Goal: Transaction & Acquisition: Purchase product/service

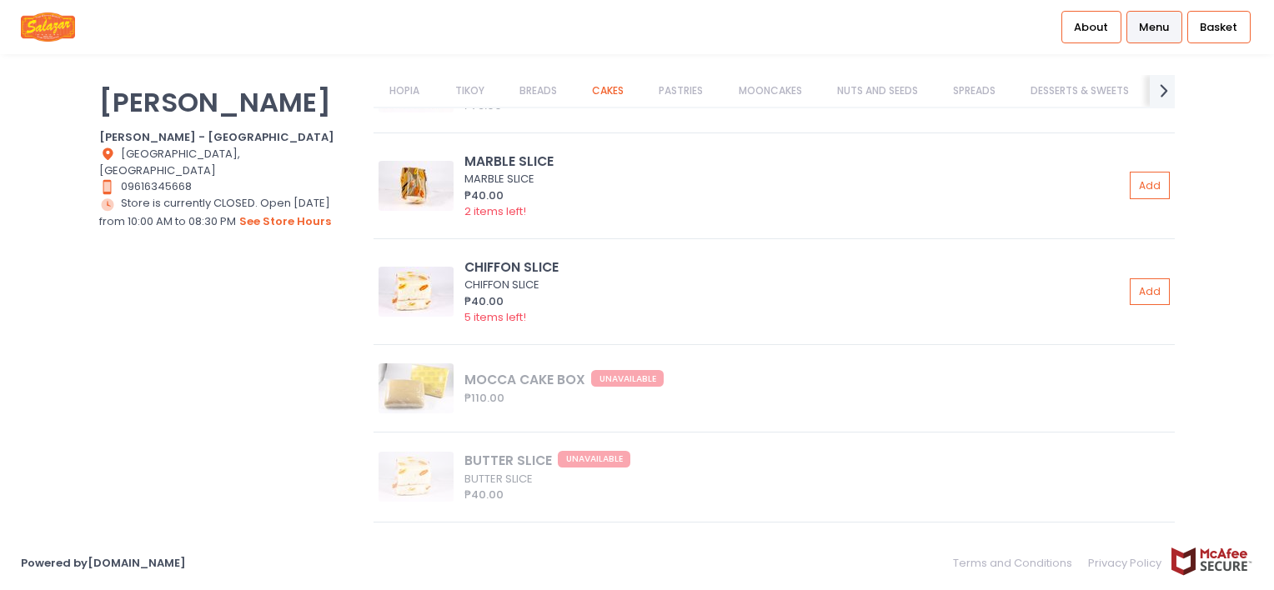
scroll to position [5451, 0]
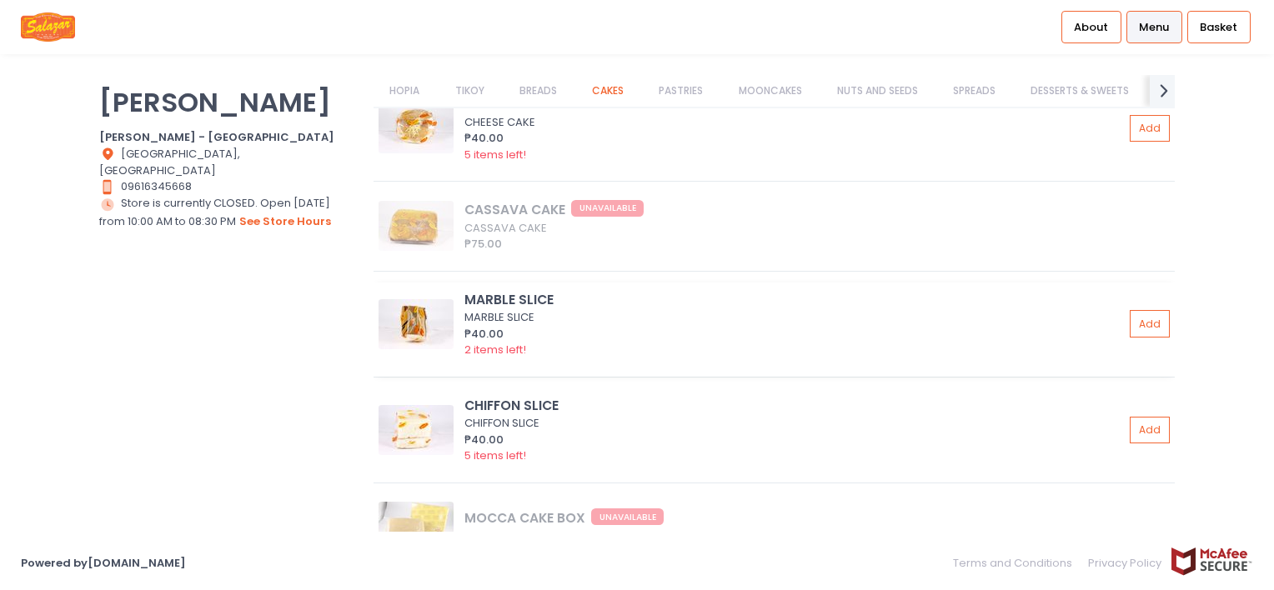
click at [434, 305] on img at bounding box center [416, 324] width 75 height 50
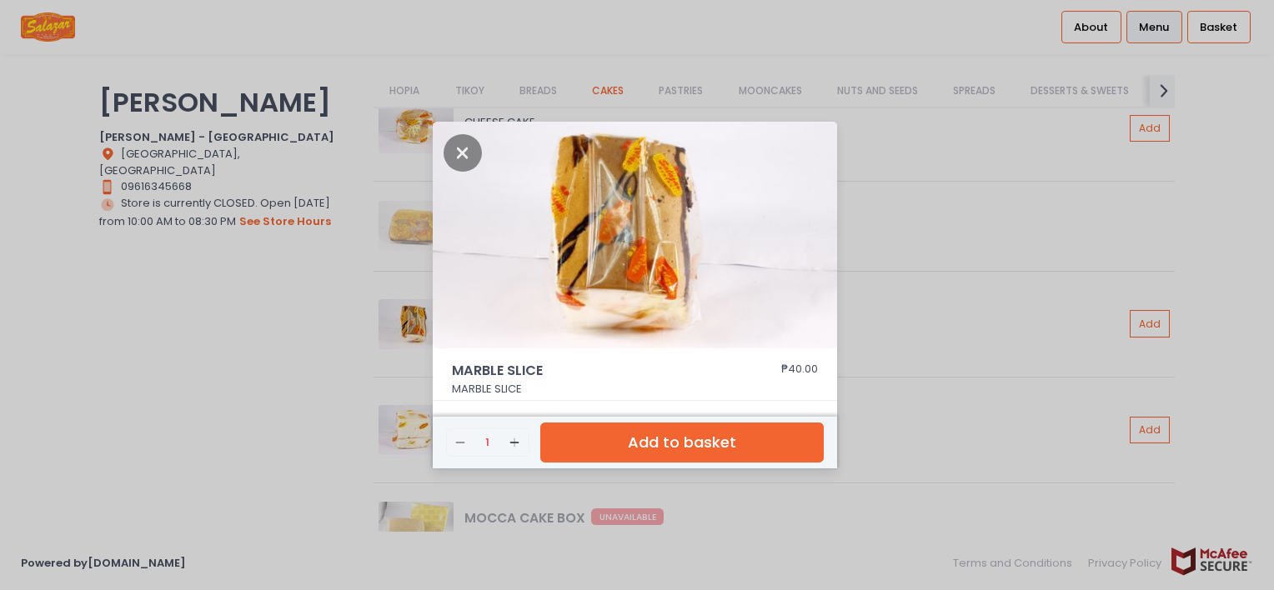
click at [321, 329] on div "MARBLE SLICE ₱40.00 MARBLE SLICE Remove Created with Sketch. 1 Add Created with…" at bounding box center [637, 295] width 1274 height 590
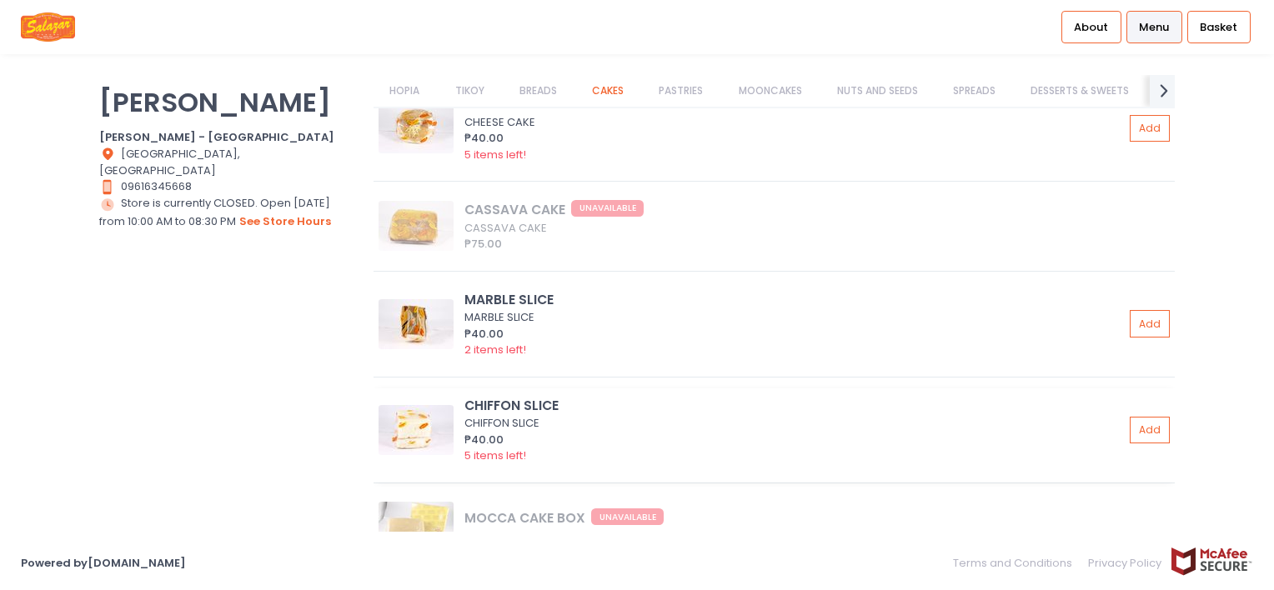
click at [407, 411] on img at bounding box center [416, 430] width 75 height 50
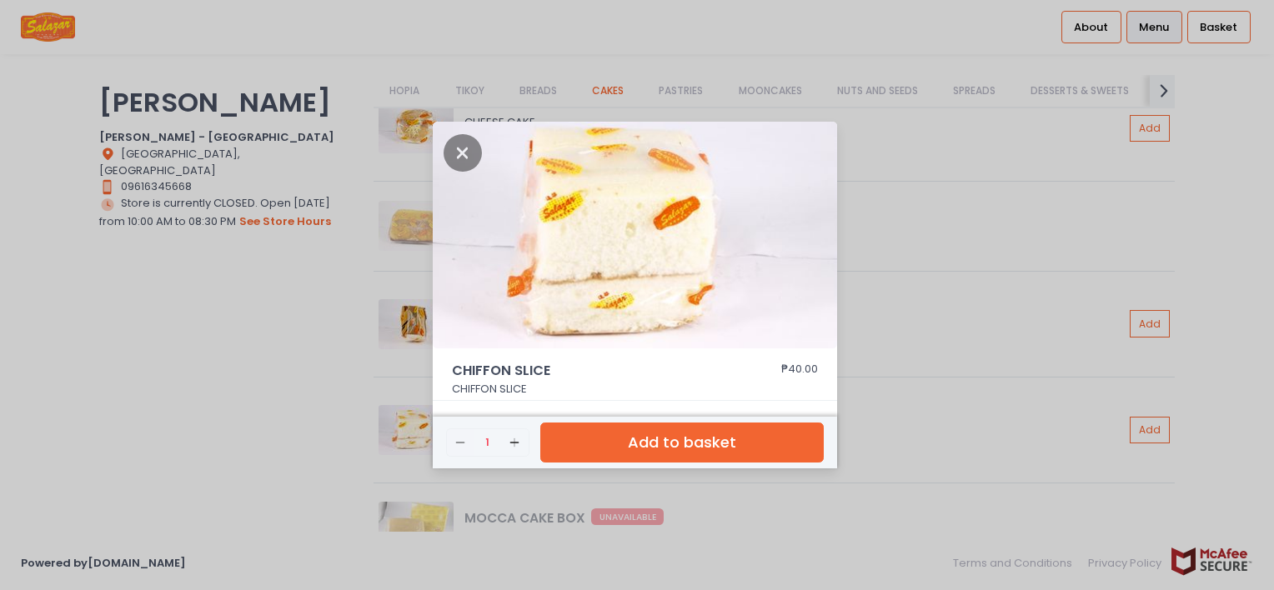
click at [279, 378] on div "CHIFFON SLICE ₱40.00 CHIFFON SLICE Remove Created with Sketch. 1 Add Created wi…" at bounding box center [637, 295] width 1274 height 590
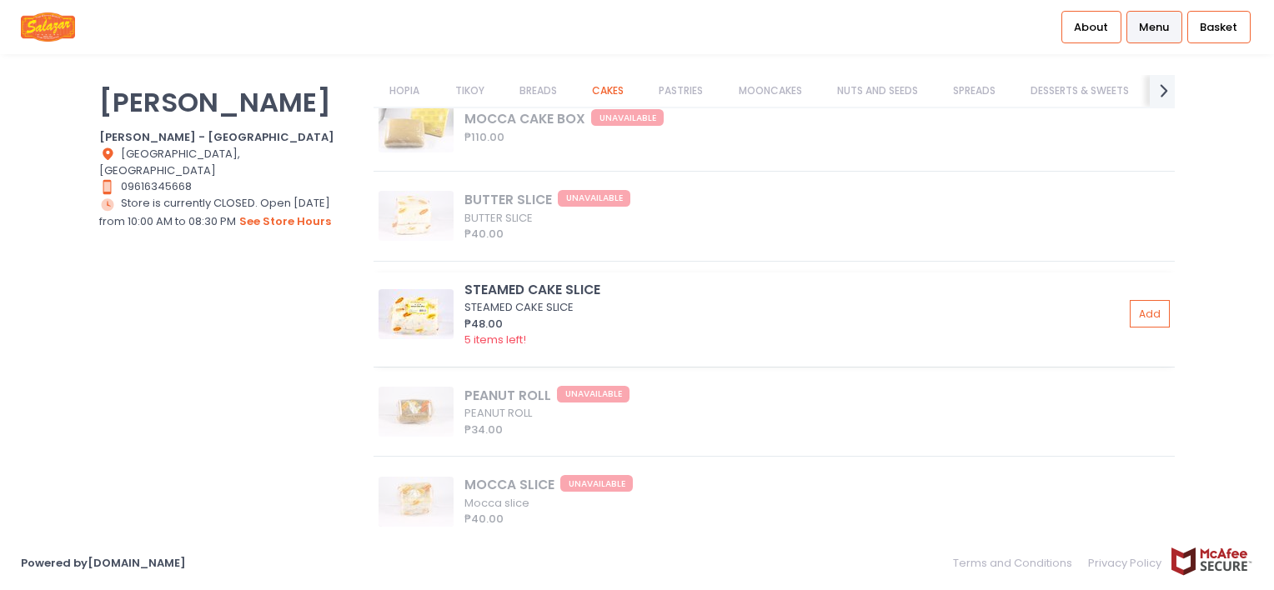
scroll to position [5868, 0]
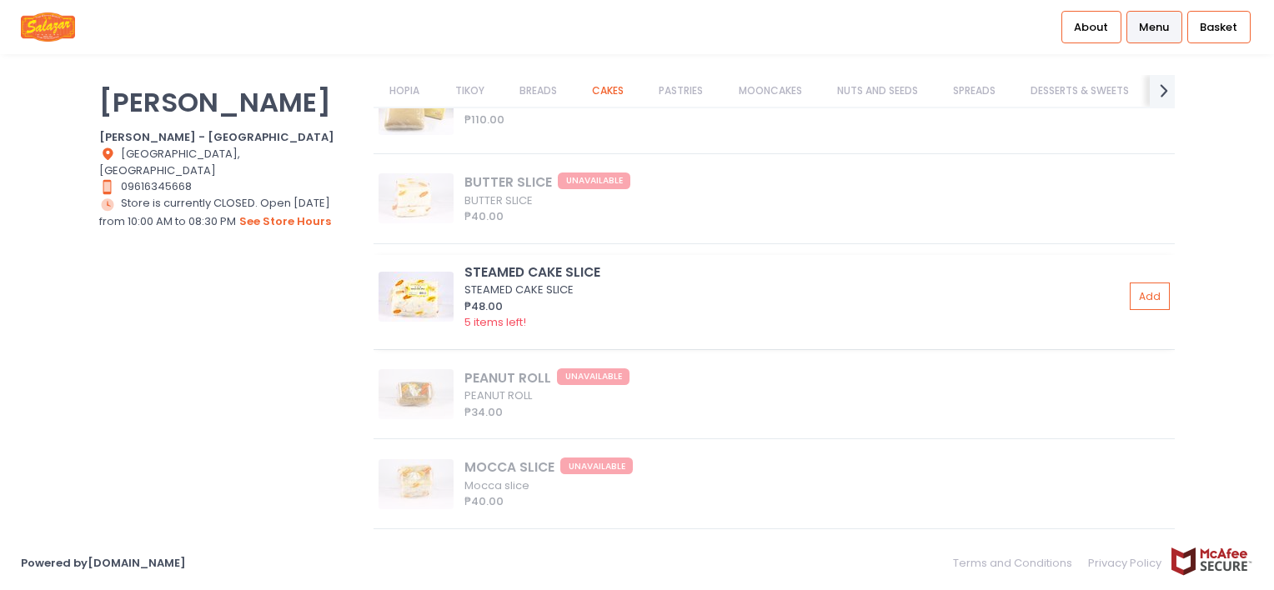
click at [409, 305] on img at bounding box center [416, 297] width 75 height 50
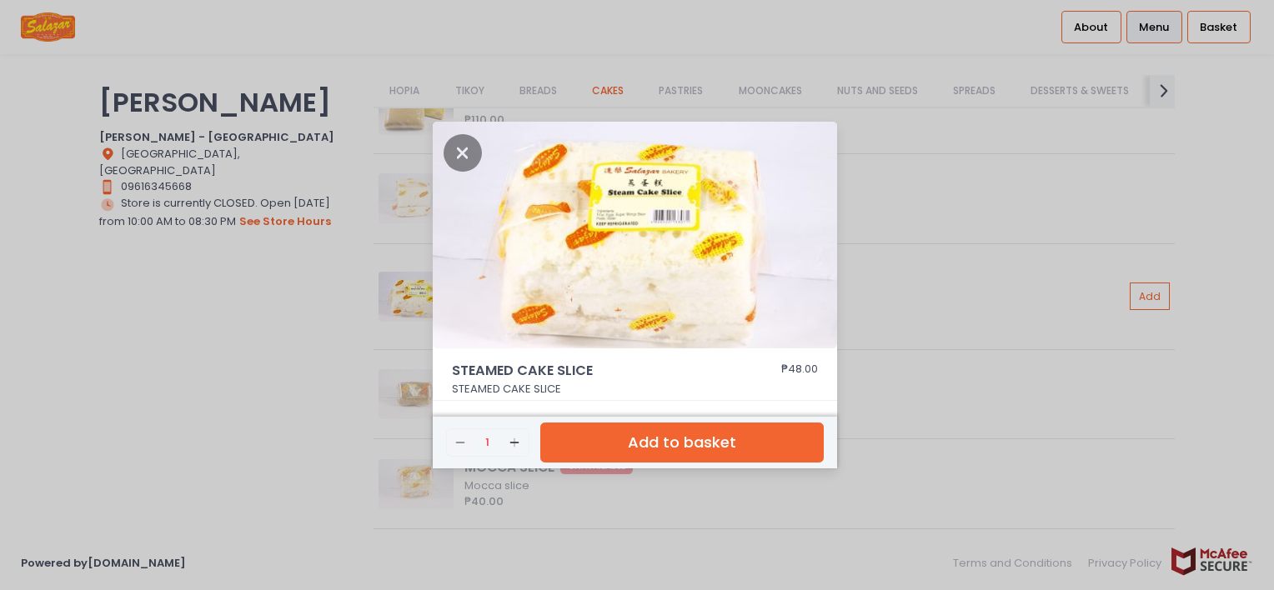
click at [252, 333] on div "STEAMED CAKE SLICE ₱48.00 STEAMED CAKE SLICE Remove Created with Sketch. 1 Add …" at bounding box center [637, 295] width 1274 height 590
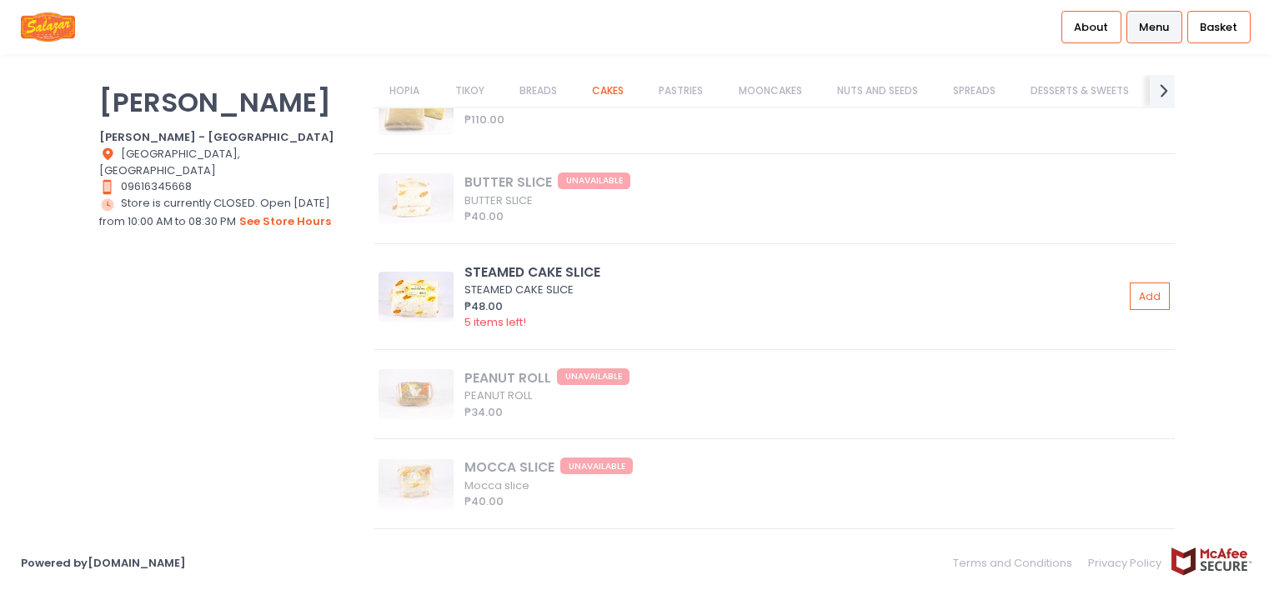
click at [284, 359] on div "[PERSON_NAME] Bakery [PERSON_NAME] Bakery - [GEOGRAPHIC_DATA] Location Created …" at bounding box center [226, 287] width 274 height 424
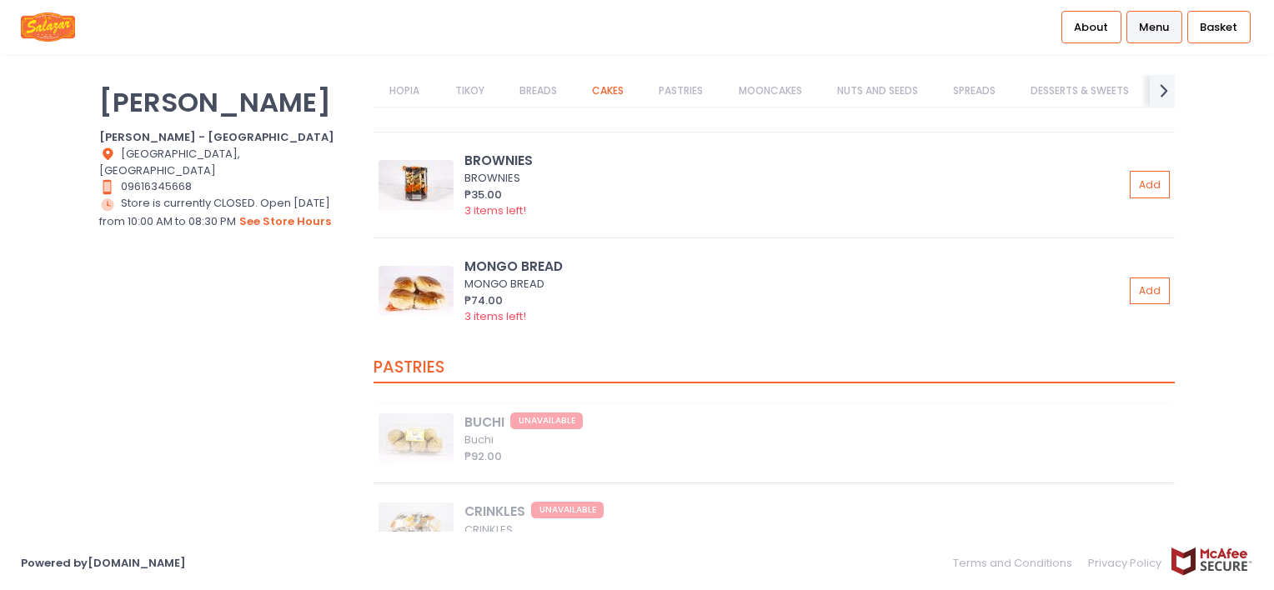
scroll to position [7035, 0]
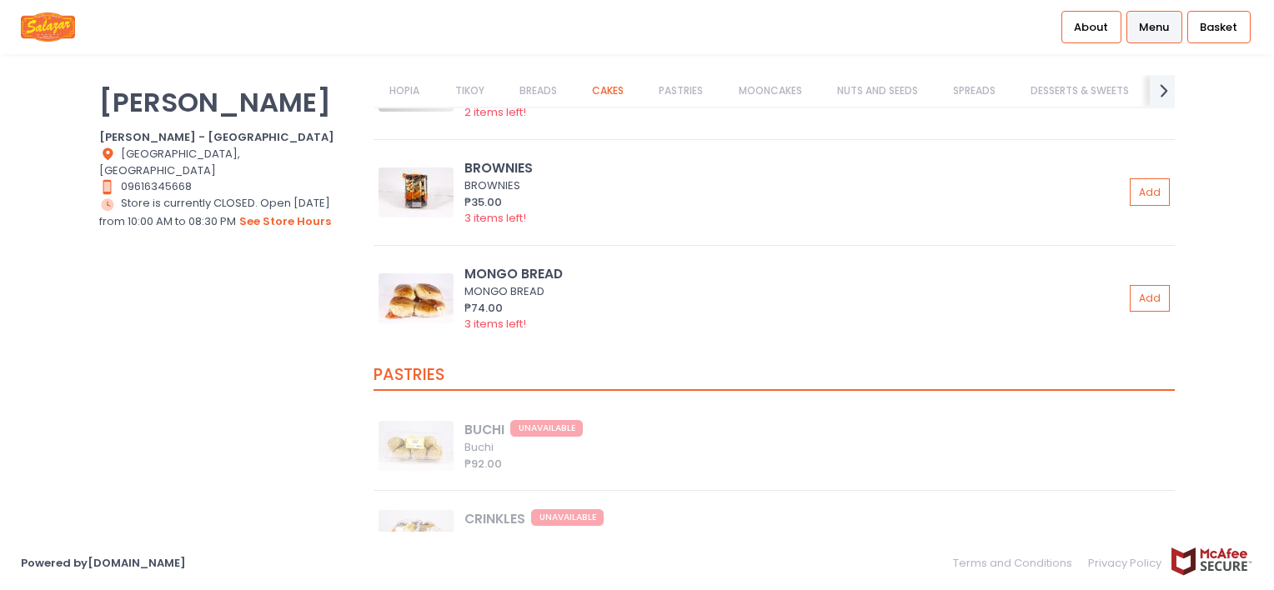
drag, startPoint x: 93, startPoint y: 311, endPoint x: 82, endPoint y: 309, distance: 11.9
click at [93, 313] on div "[PERSON_NAME] Bakery [PERSON_NAME] Bakery - [GEOGRAPHIC_DATA] Location Created …" at bounding box center [226, 287] width 274 height 424
click at [420, 309] on img at bounding box center [416, 299] width 75 height 50
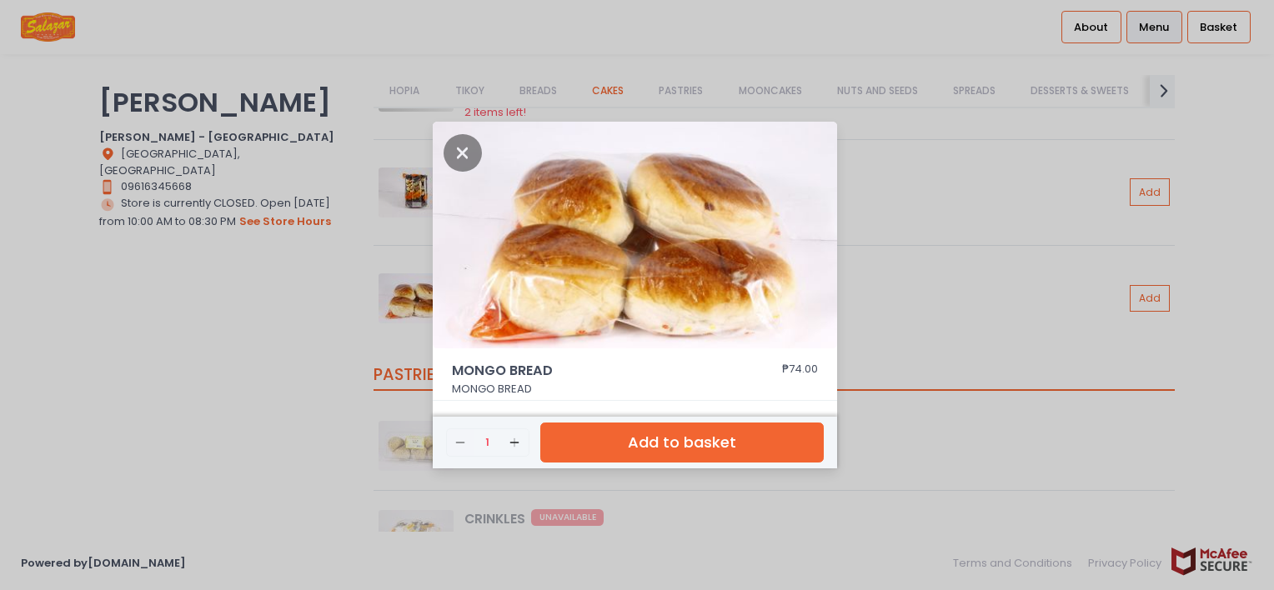
click at [230, 401] on div "MONGO BREAD ₱74.00 MONGO BREAD Remove Created with Sketch. 1 Add Created with S…" at bounding box center [637, 295] width 1274 height 590
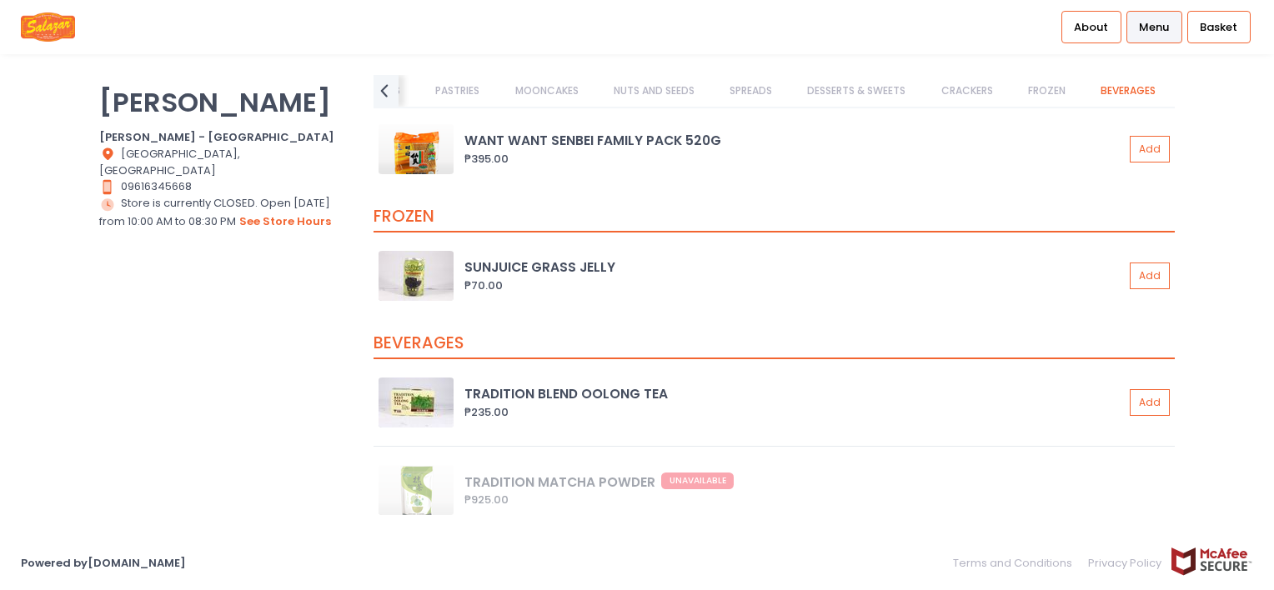
scroll to position [13751, 0]
click at [120, 377] on div "[PERSON_NAME] Bakery [PERSON_NAME] Bakery - [GEOGRAPHIC_DATA] Location Created …" at bounding box center [226, 287] width 274 height 424
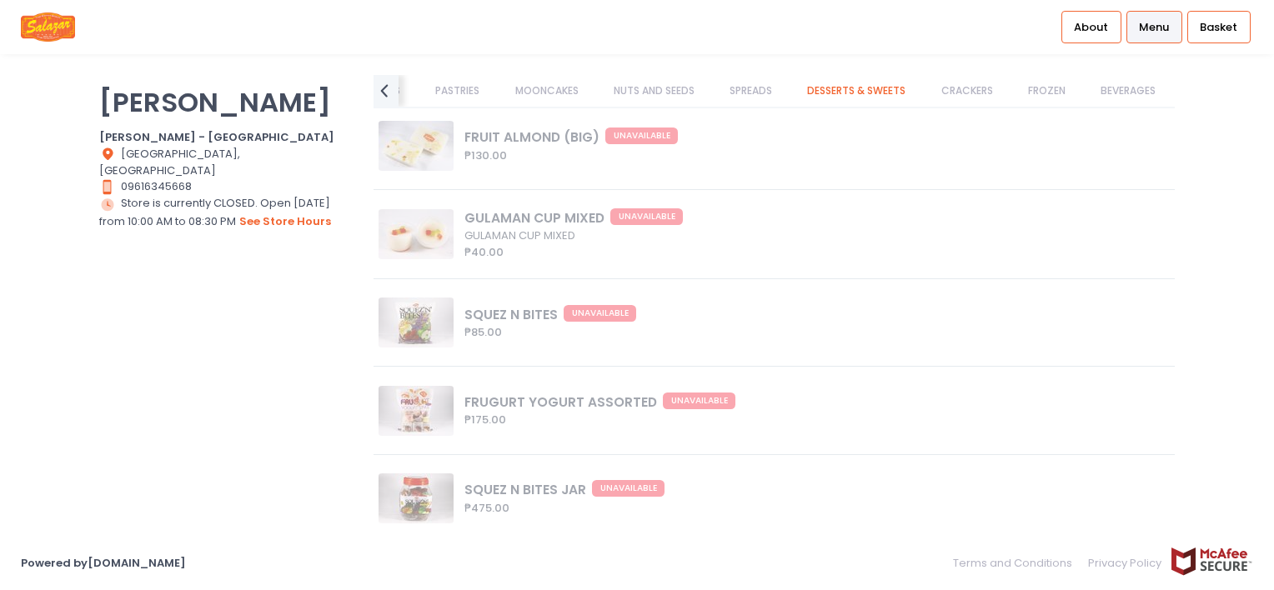
scroll to position [11552, 0]
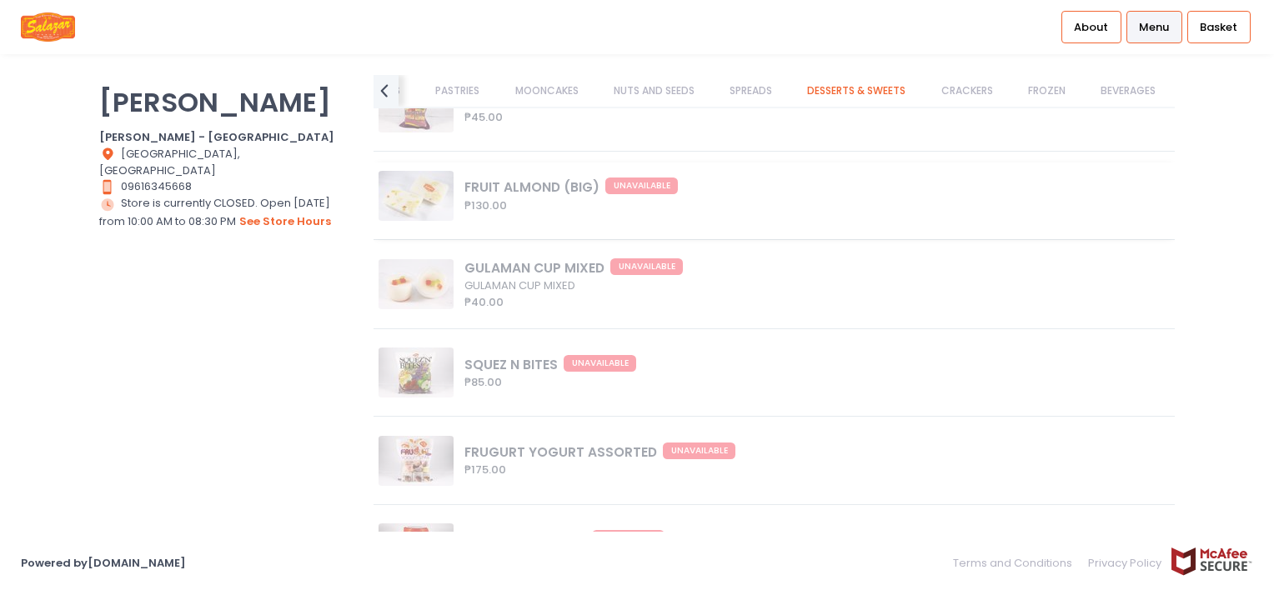
click at [423, 215] on div "FRUIT ALMOND (BIG) UNAVAILABLE ₱130.00" at bounding box center [774, 201] width 801 height 76
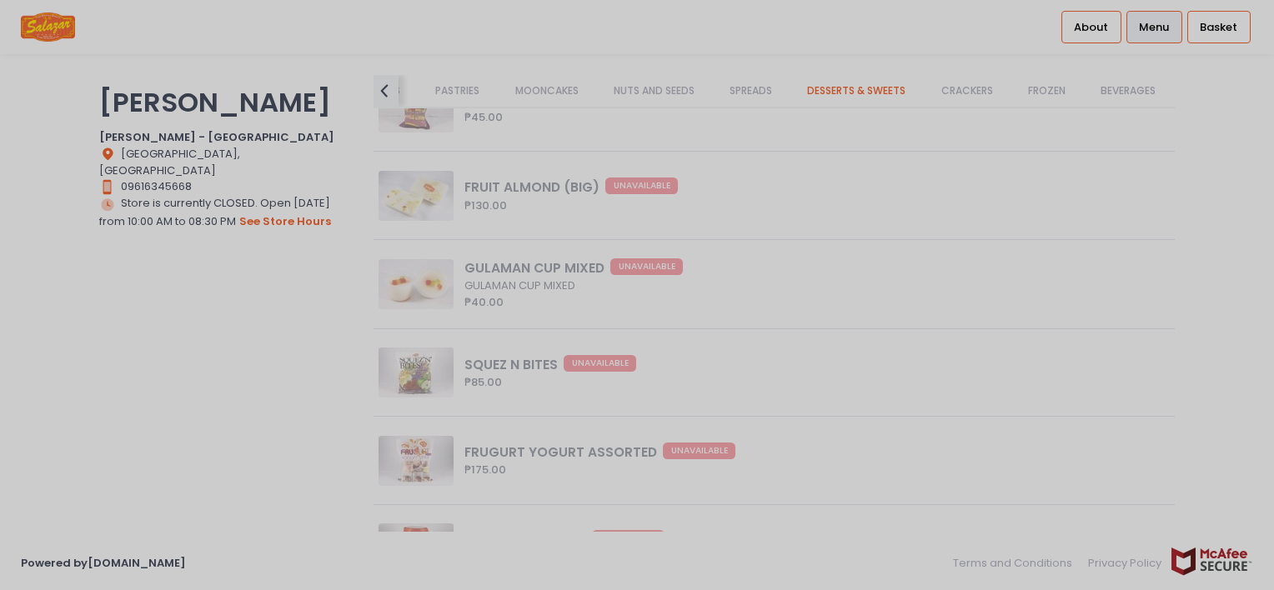
click at [267, 372] on div at bounding box center [637, 295] width 1274 height 590
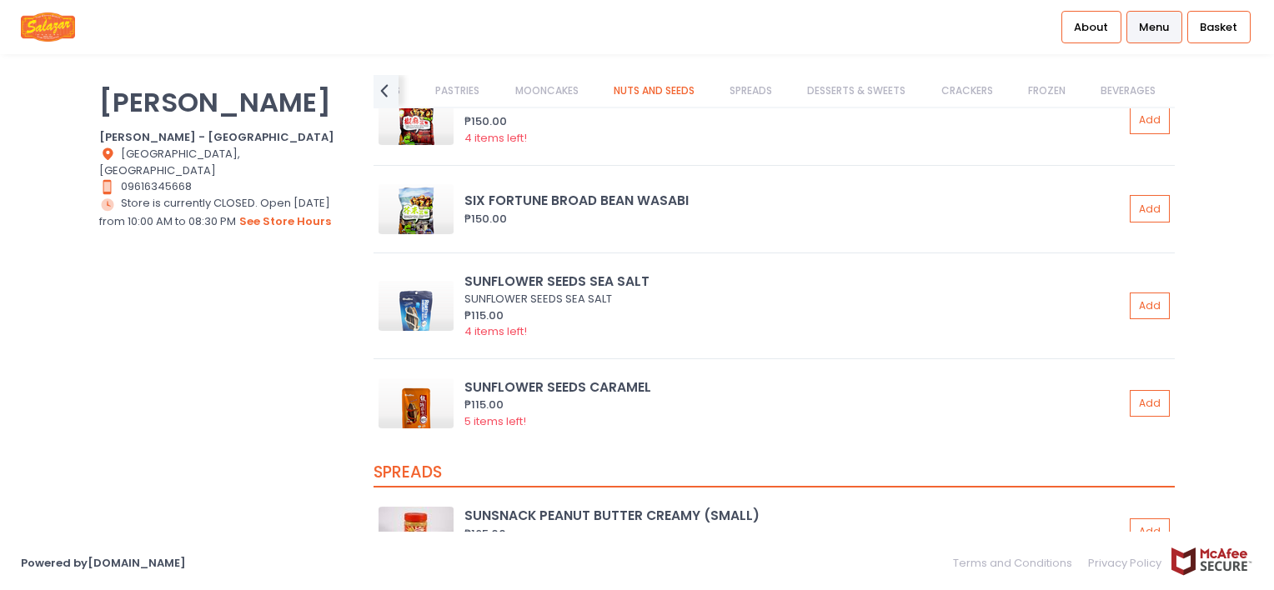
scroll to position [10301, 0]
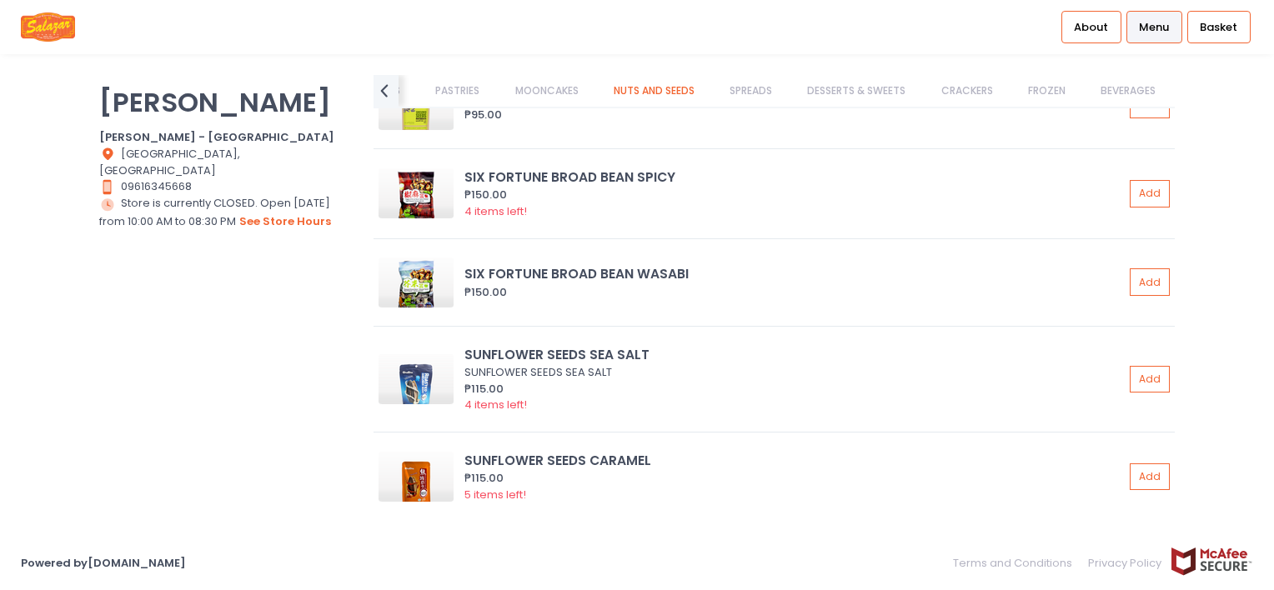
click at [570, 83] on link "MOONCAKES" at bounding box center [547, 91] width 96 height 32
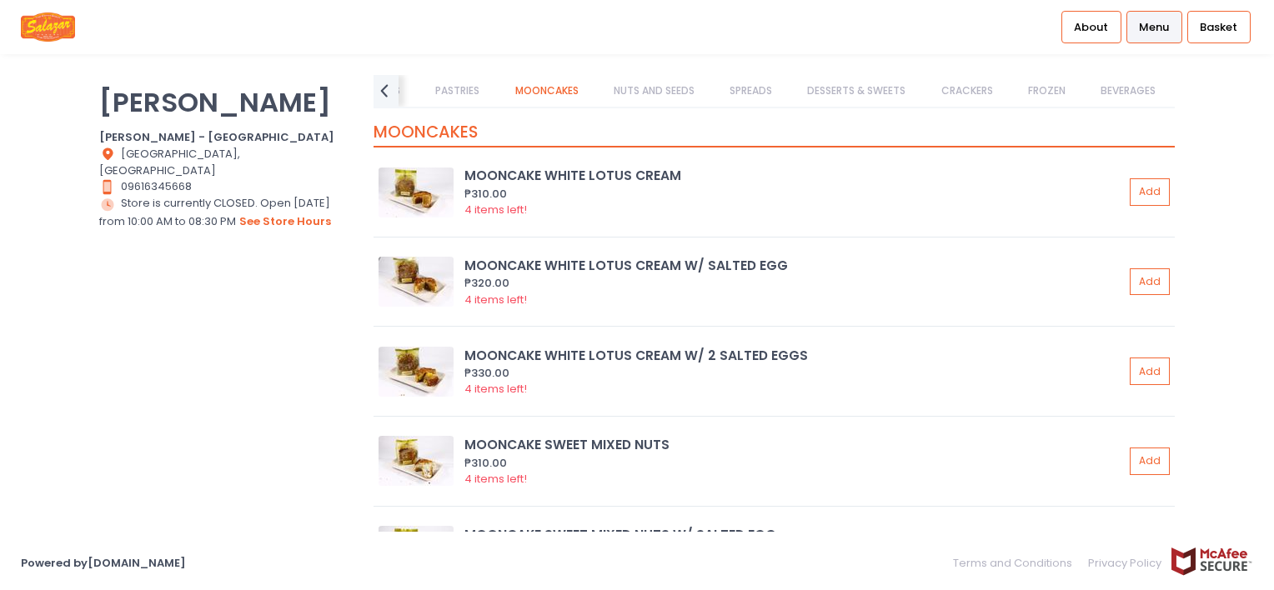
click at [449, 91] on link "PASTRIES" at bounding box center [457, 91] width 77 height 32
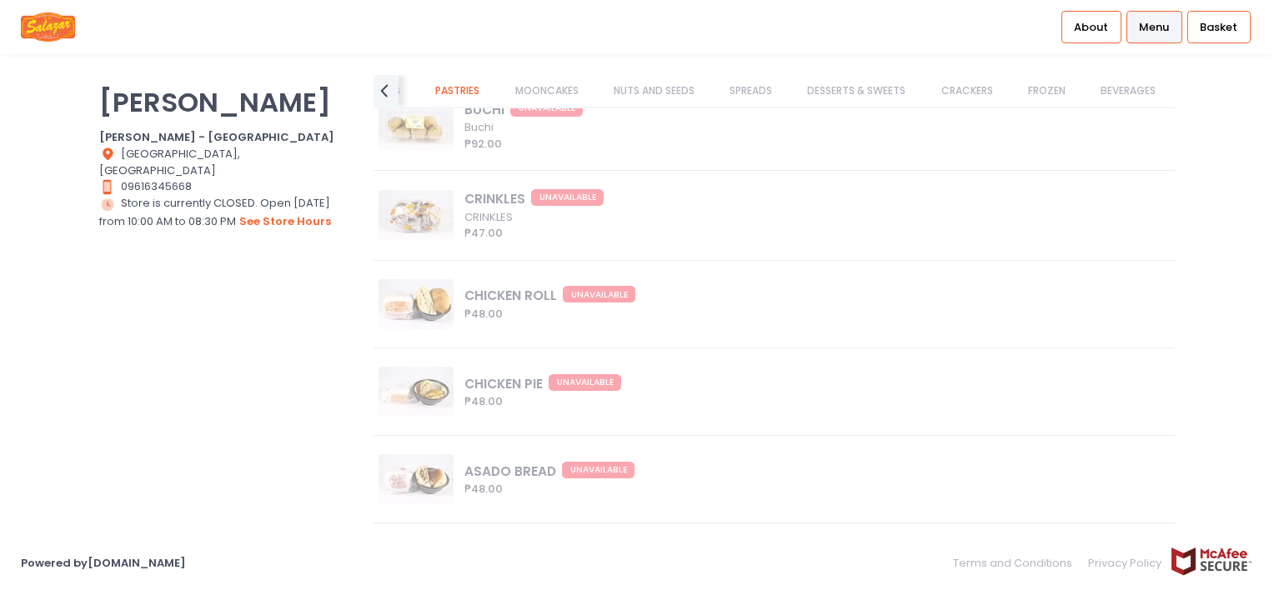
scroll to position [7358, 0]
click at [609, 397] on div "CHICKEN PIE UNAVAILABLE ₱48.00" at bounding box center [774, 395] width 801 height 76
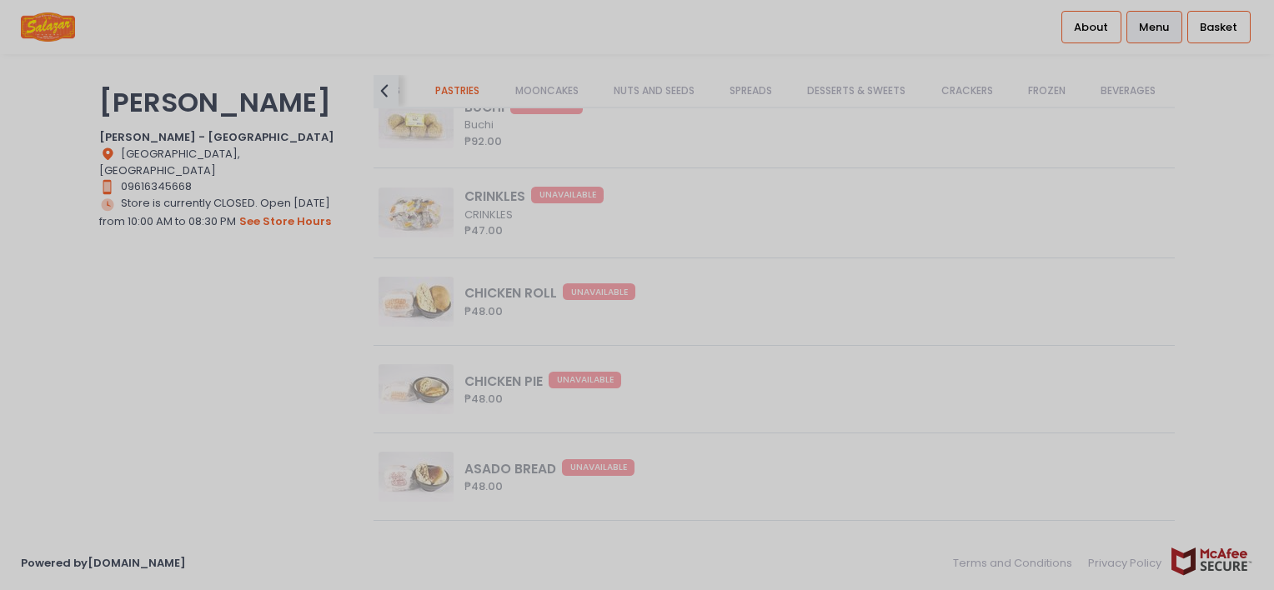
click at [359, 364] on div at bounding box center [637, 295] width 1274 height 590
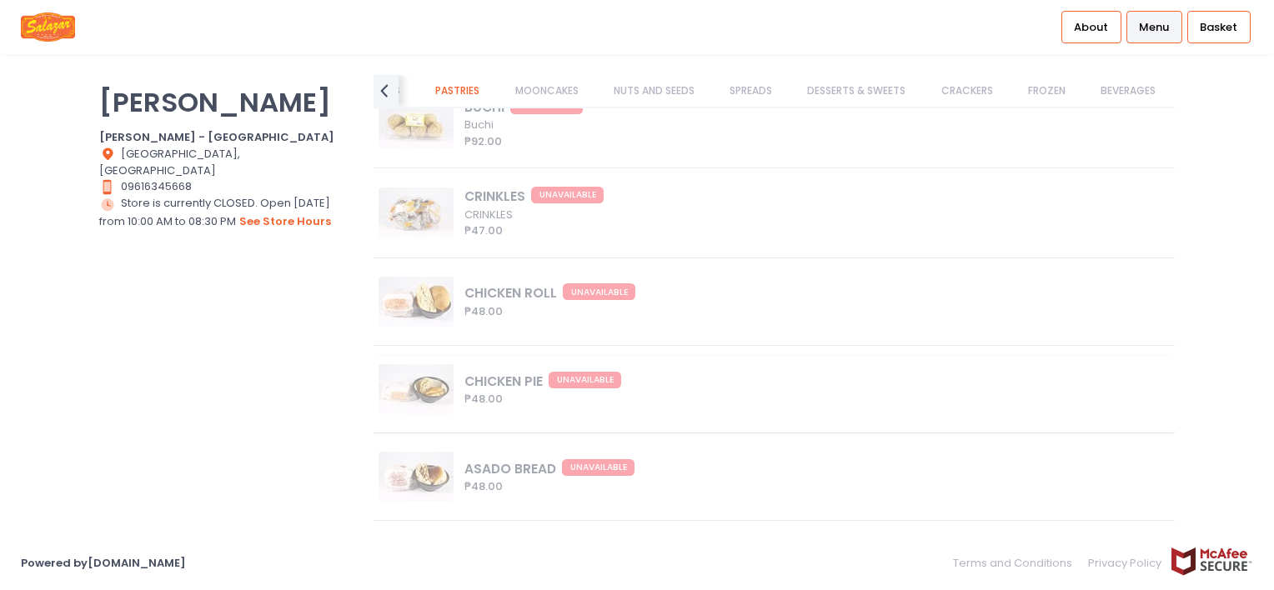
click at [398, 386] on div "CHICKEN PIE UNAVAILABLE ₱48.00" at bounding box center [774, 395] width 801 height 76
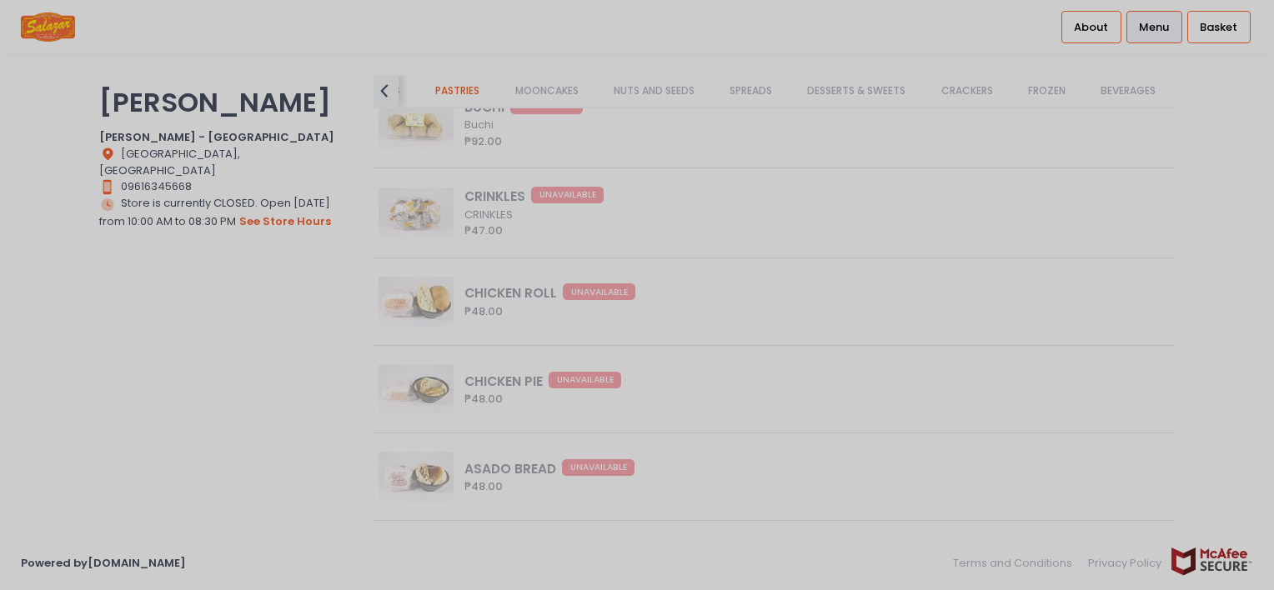
click at [343, 386] on div at bounding box center [637, 295] width 1274 height 590
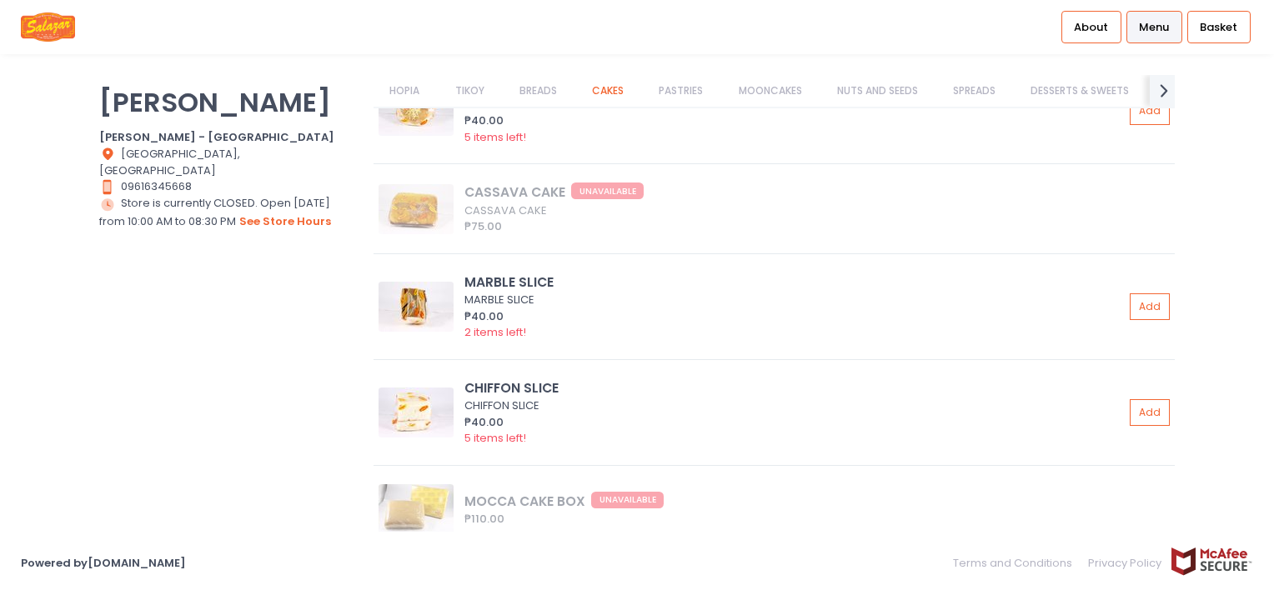
scroll to position [5834, 0]
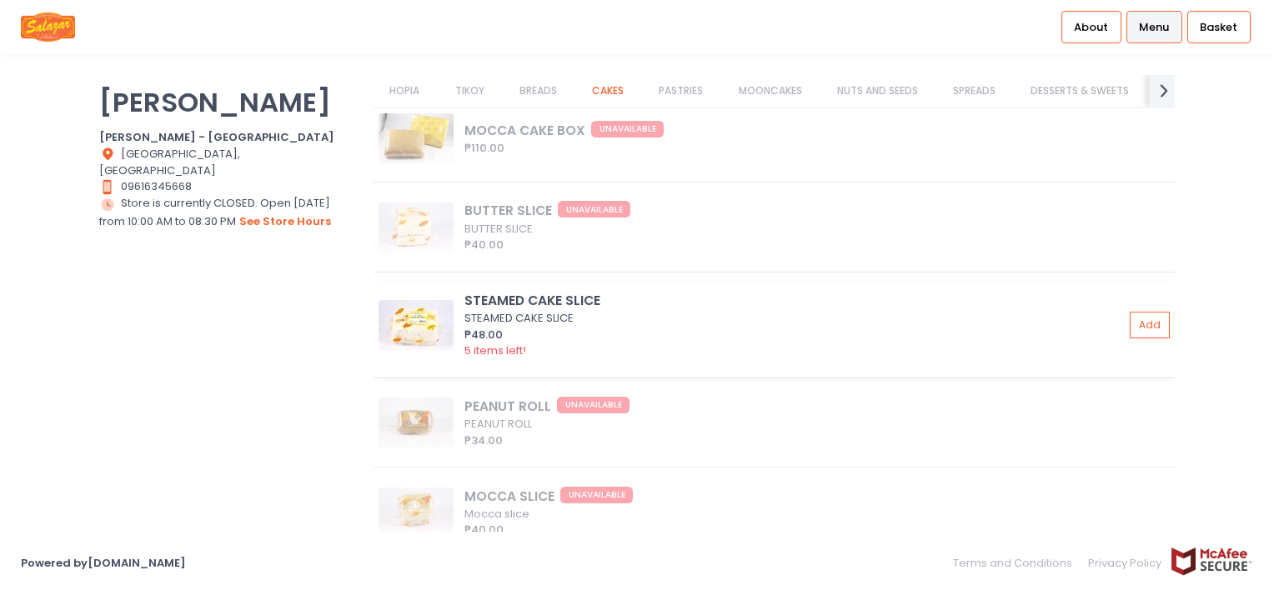
click at [432, 330] on img at bounding box center [416, 325] width 75 height 50
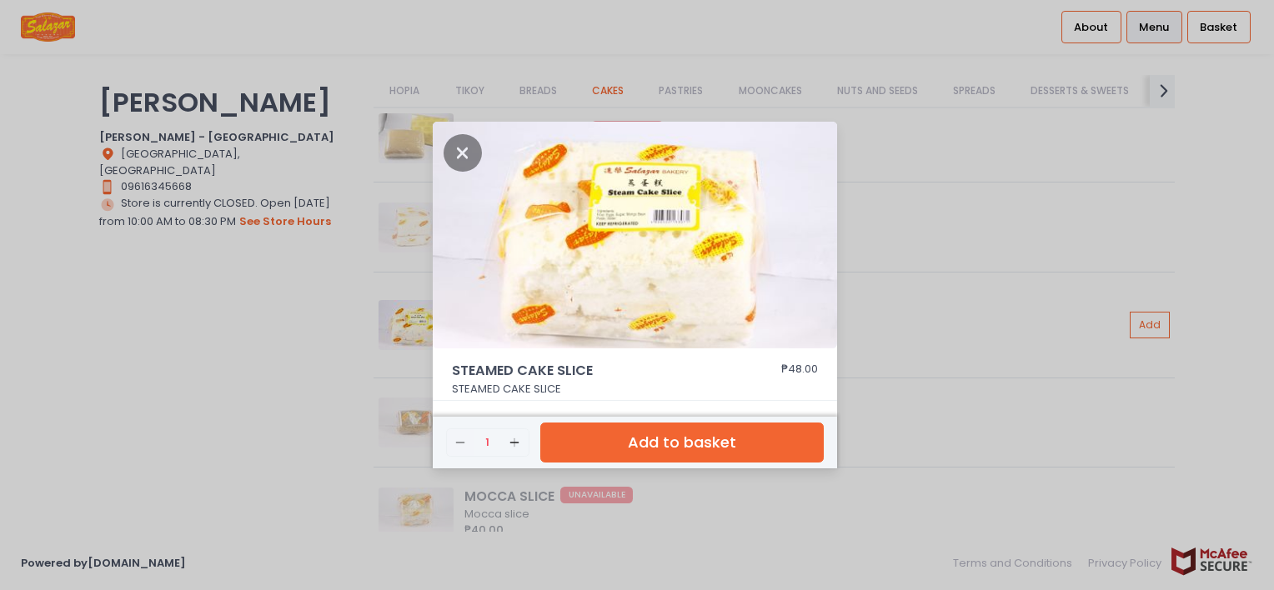
click at [382, 331] on div "STEAMED CAKE SLICE ₱48.00 STEAMED CAKE SLICE Remove Created with Sketch. 1 Add …" at bounding box center [637, 295] width 1274 height 590
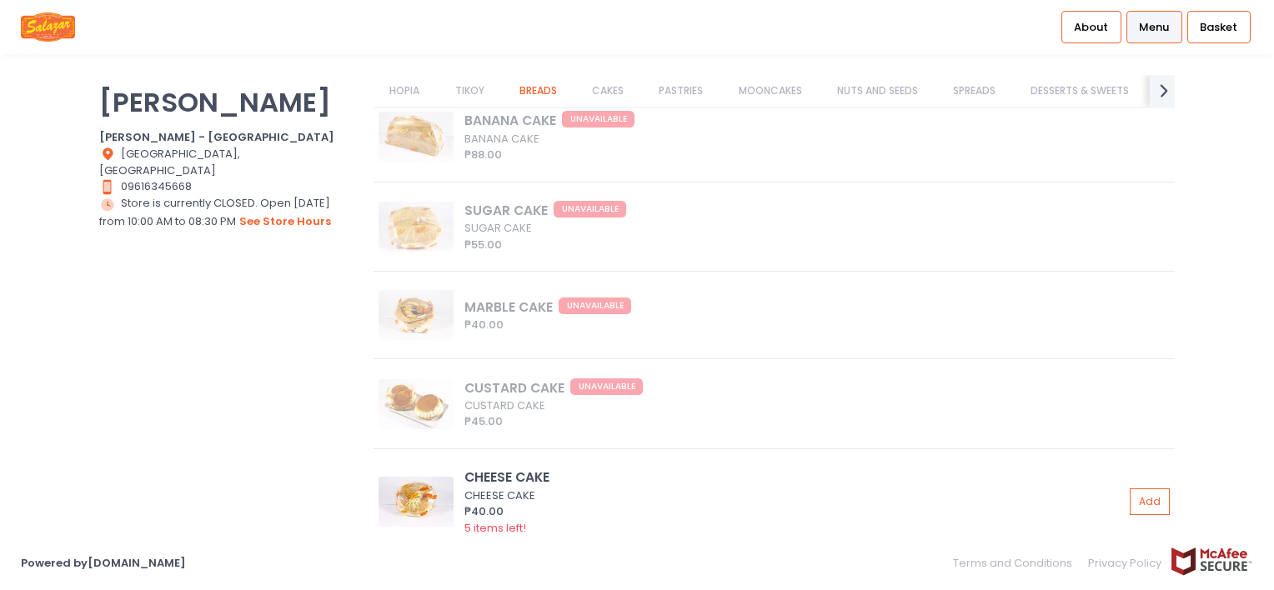
scroll to position [5169, 0]
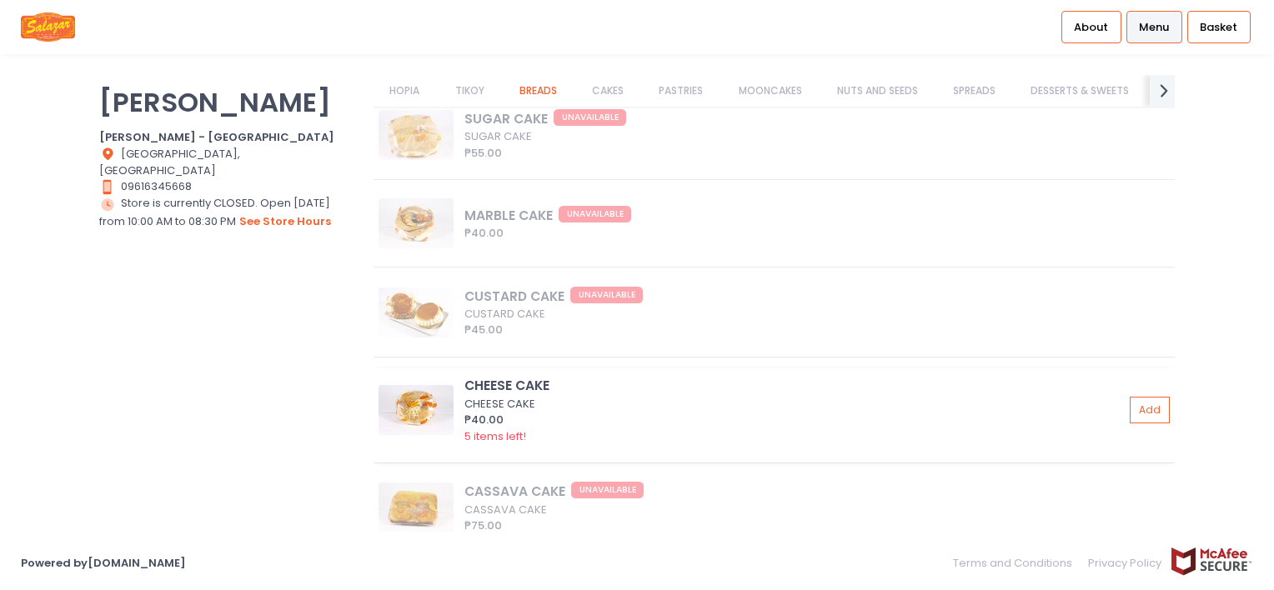
click at [419, 424] on img at bounding box center [416, 410] width 75 height 50
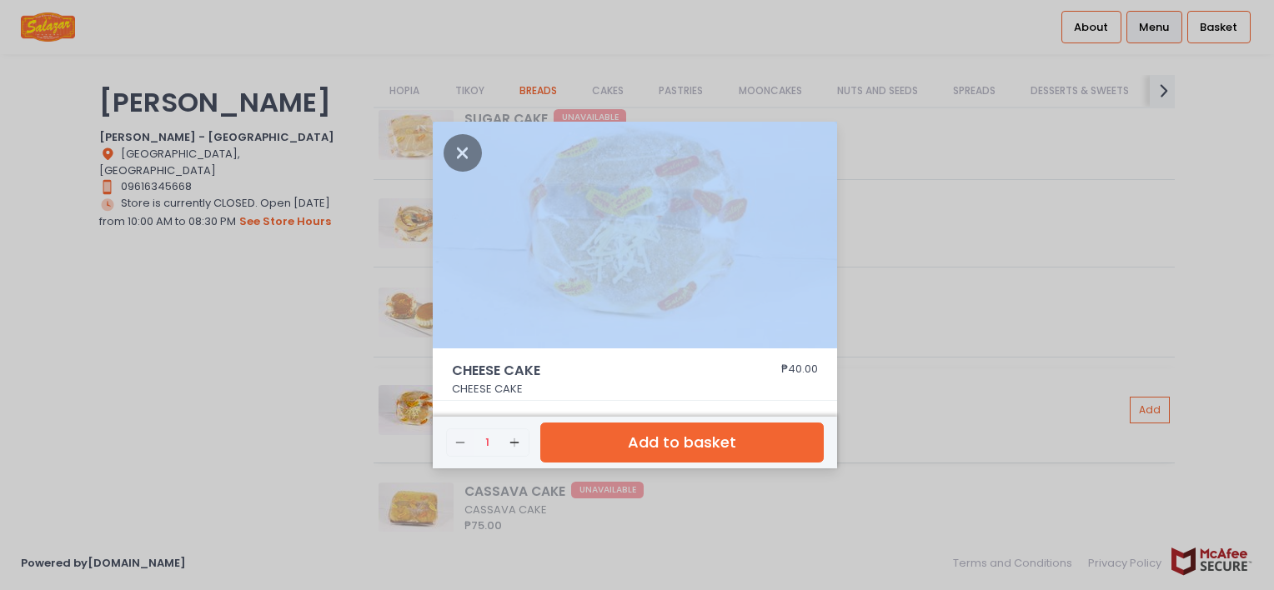
click at [419, 424] on div "CHEESE CAKE ₱40.00 CHEESE CAKE Remove Created with Sketch. 1 Add Created with S…" at bounding box center [637, 295] width 1274 height 590
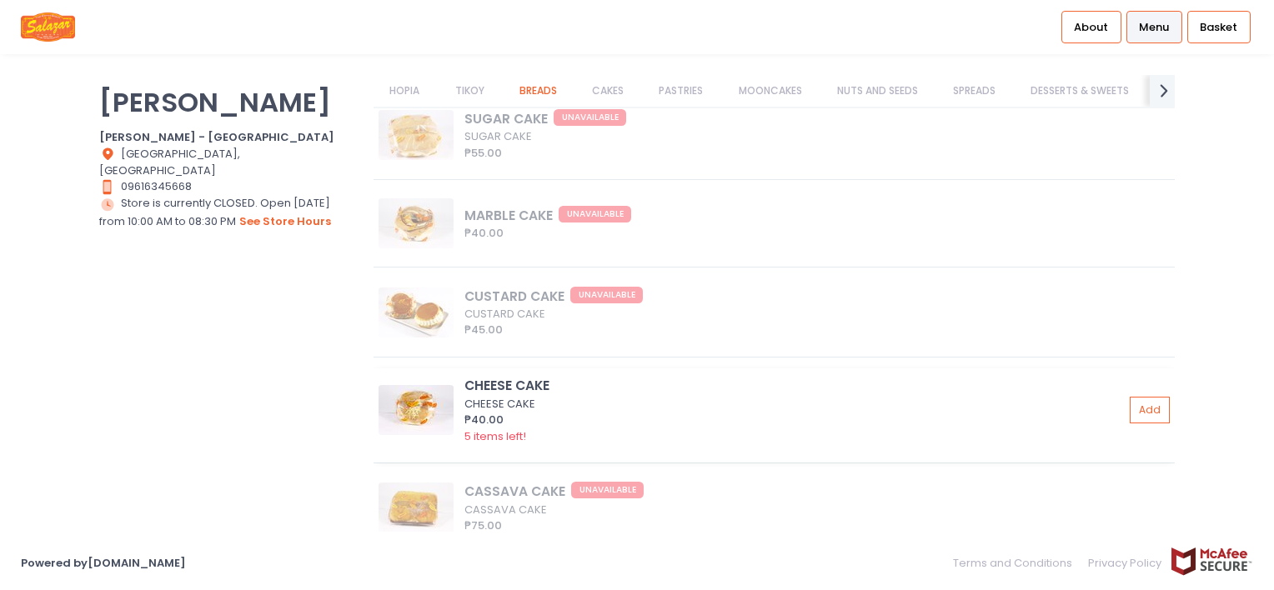
click at [443, 397] on img at bounding box center [416, 410] width 75 height 50
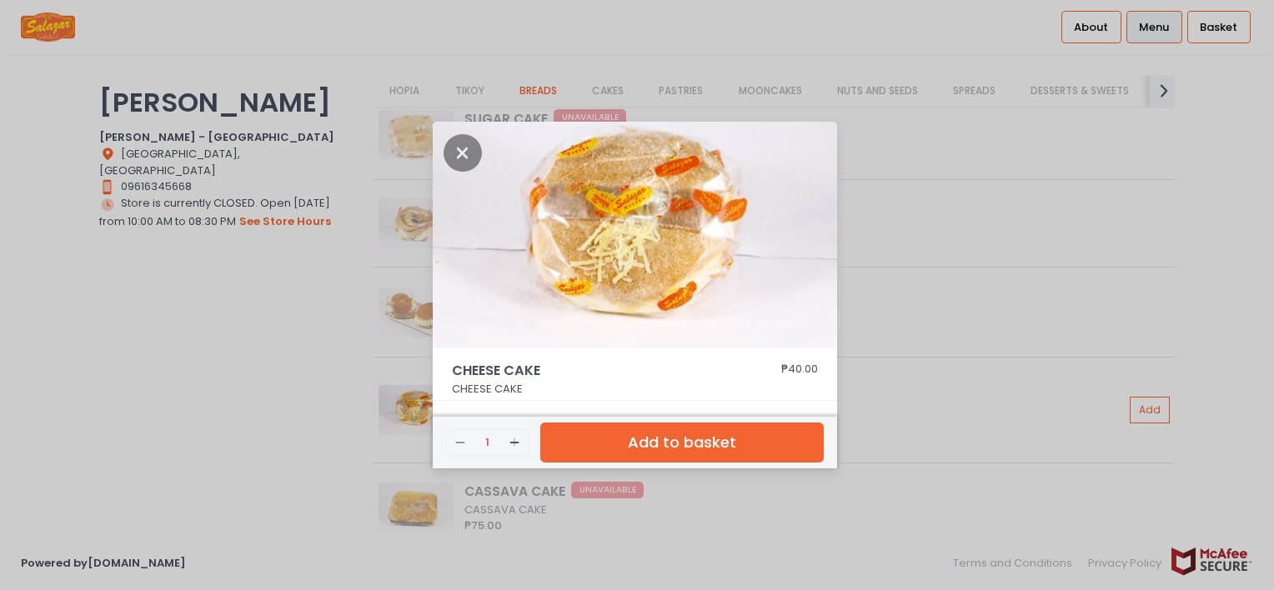
click at [308, 410] on div "CHEESE CAKE ₱40.00 CHEESE CAKE Remove Created with Sketch. 1 Add Created with S…" at bounding box center [637, 295] width 1274 height 590
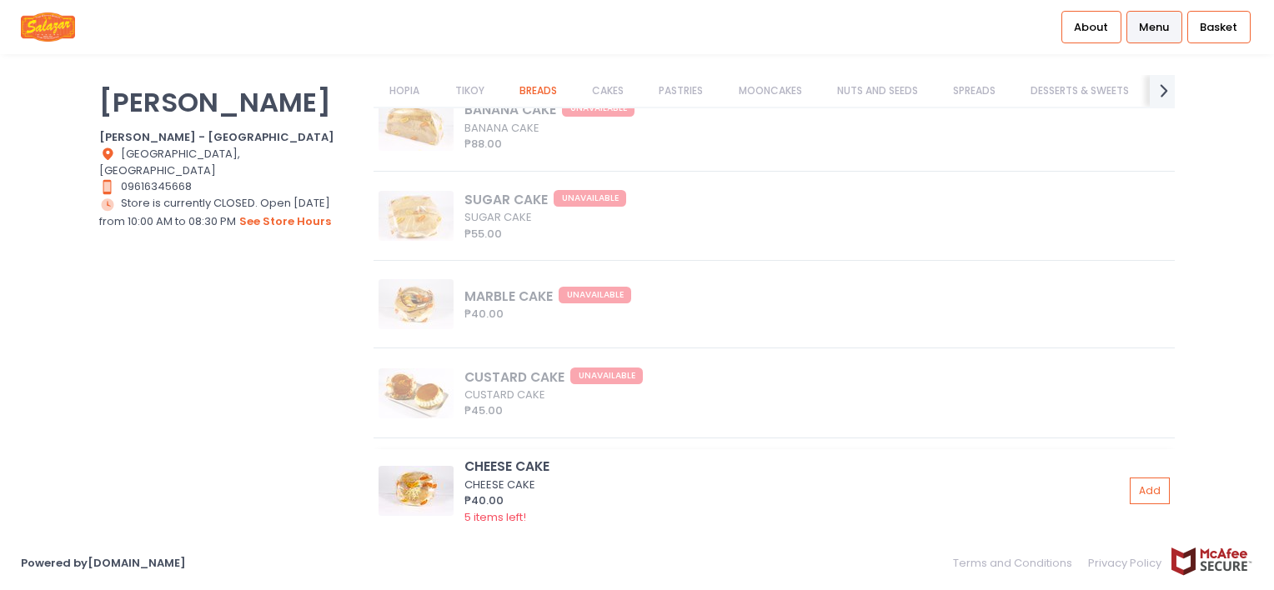
scroll to position [5085, 0]
click at [414, 411] on div "CUSTARD CAKE UNAVAILABLE CUSTARD CAKE ₱45.00" at bounding box center [774, 401] width 801 height 78
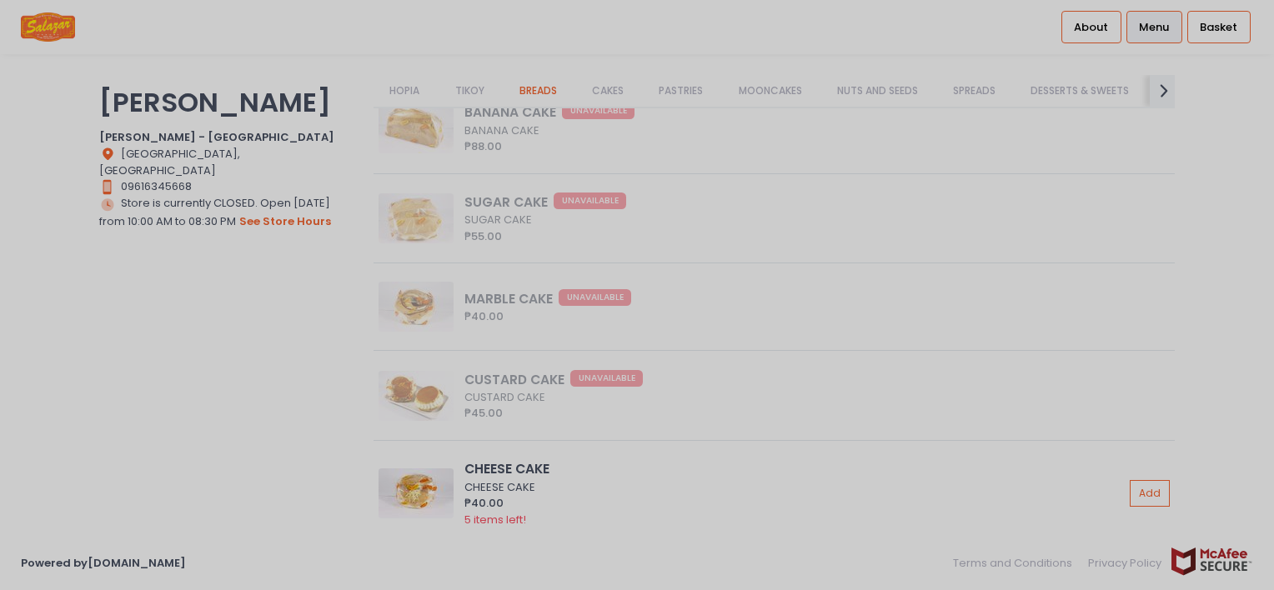
click at [355, 409] on div at bounding box center [637, 295] width 1274 height 590
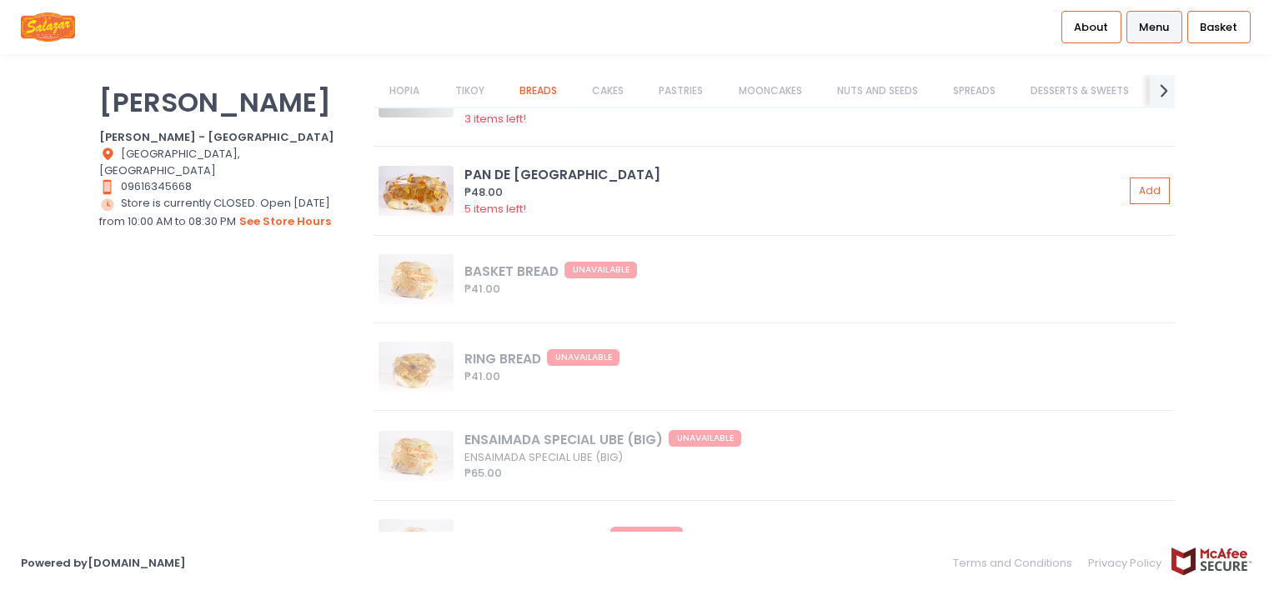
scroll to position [4000, 0]
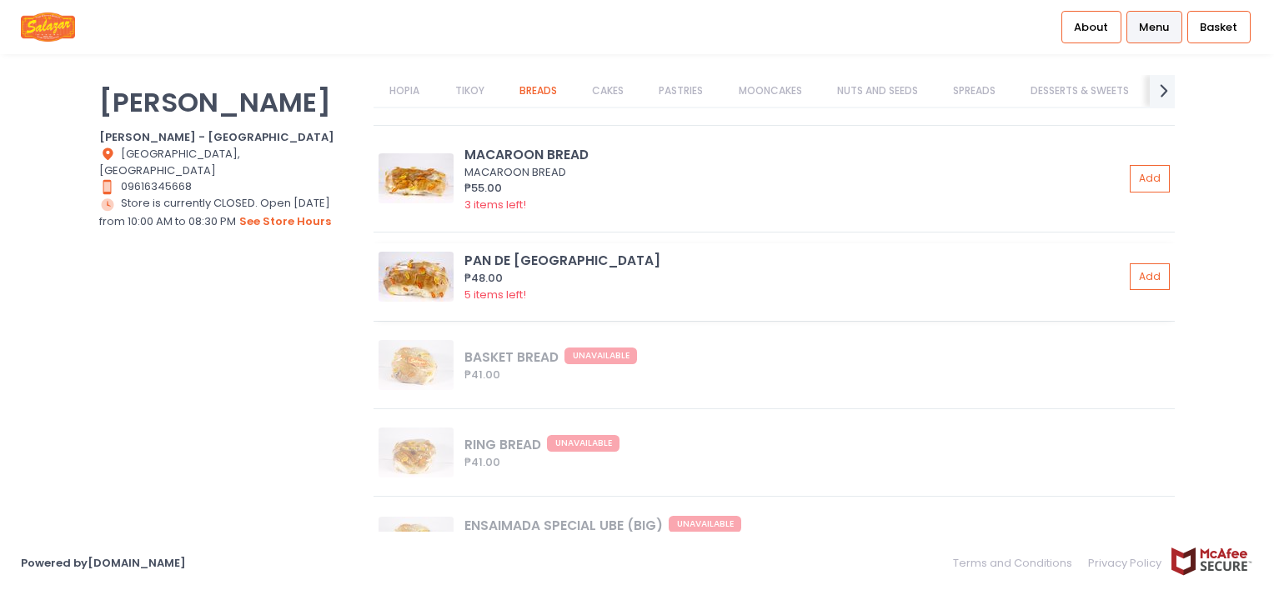
click at [429, 270] on img at bounding box center [416, 277] width 75 height 50
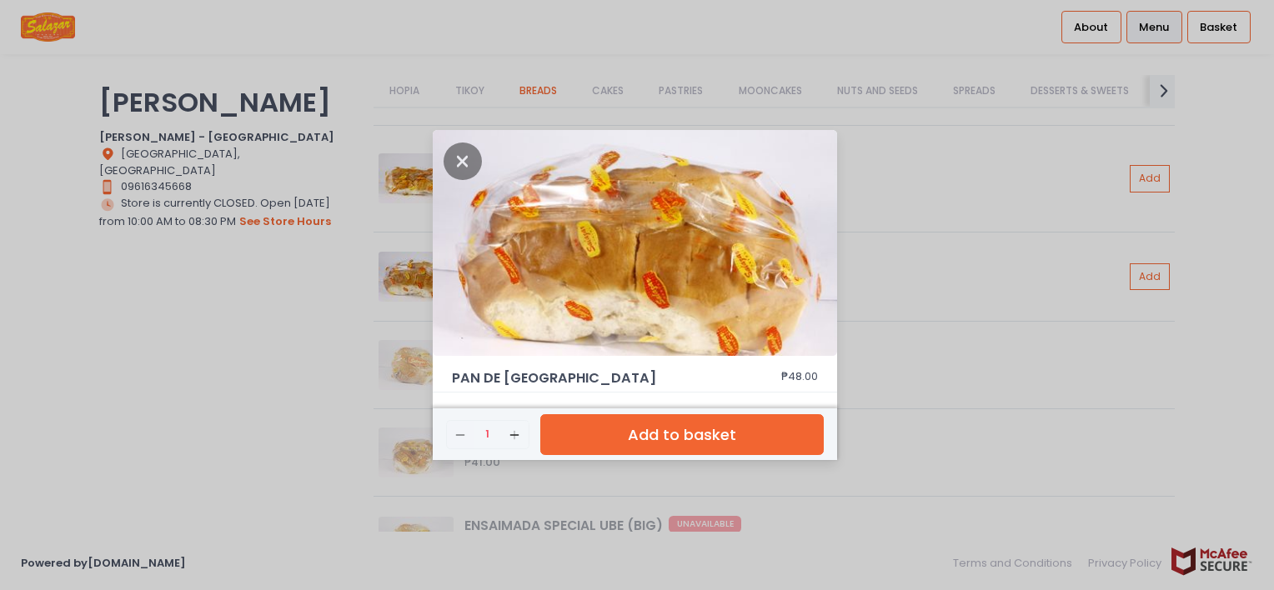
click at [894, 265] on div "PAN DE VIENNA ₱48.00 Remove Created with Sketch. 1 Add Created with Sketch. Add…" at bounding box center [637, 295] width 1274 height 590
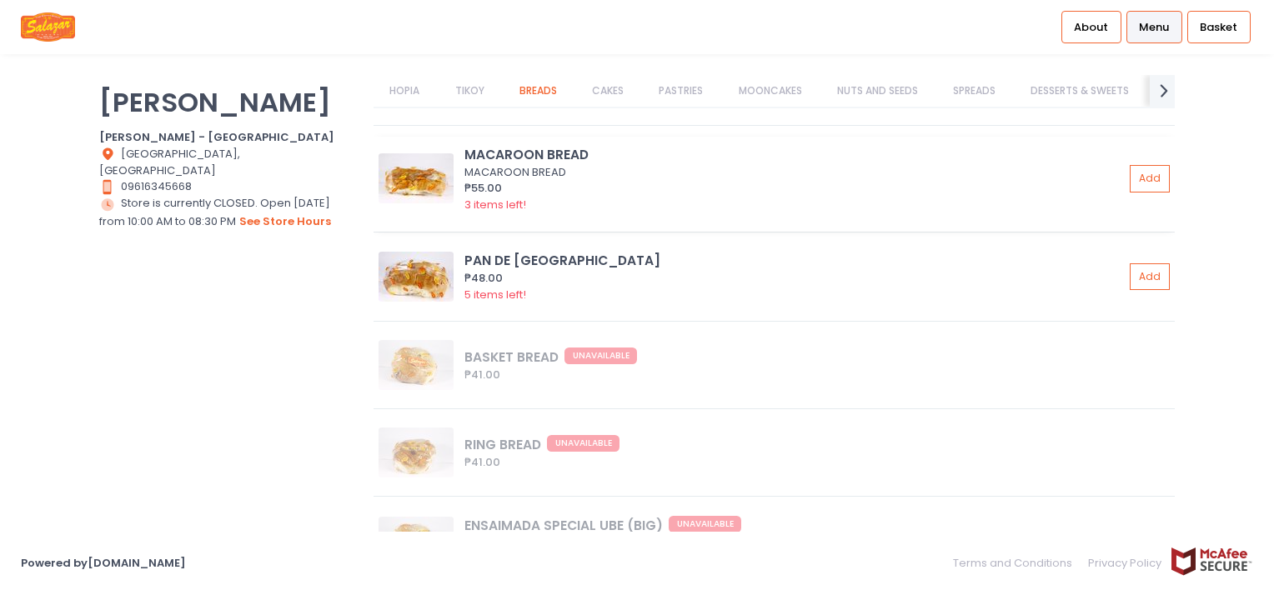
click at [399, 213] on div "MACAROON BREAD MACAROON BREAD ₱55.00 3 items left! Add" at bounding box center [774, 184] width 801 height 94
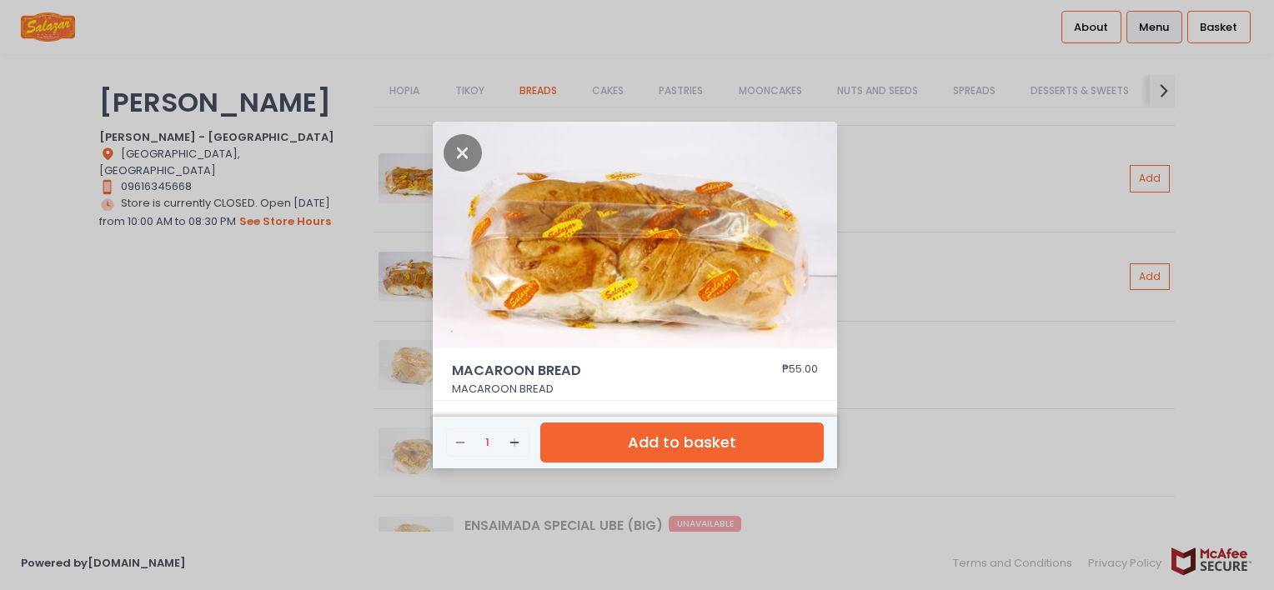
click at [911, 311] on div "MACAROON BREAD ₱55.00 MACAROON BREAD Remove Created with Sketch. 1 Add Created …" at bounding box center [637, 295] width 1274 height 590
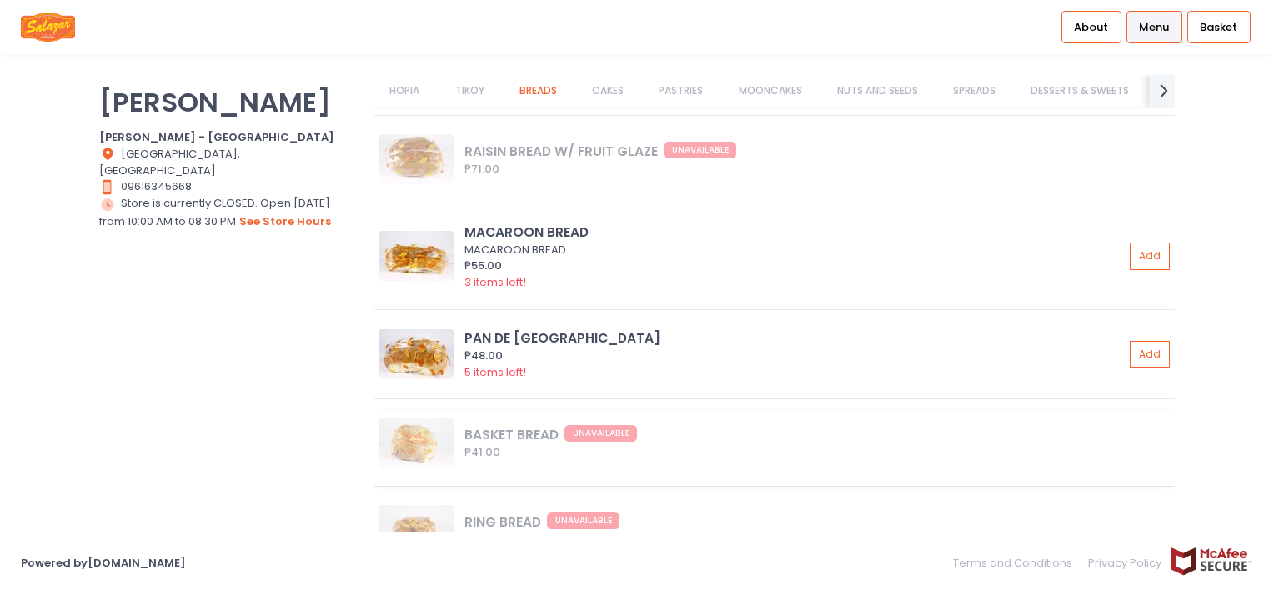
scroll to position [3583, 0]
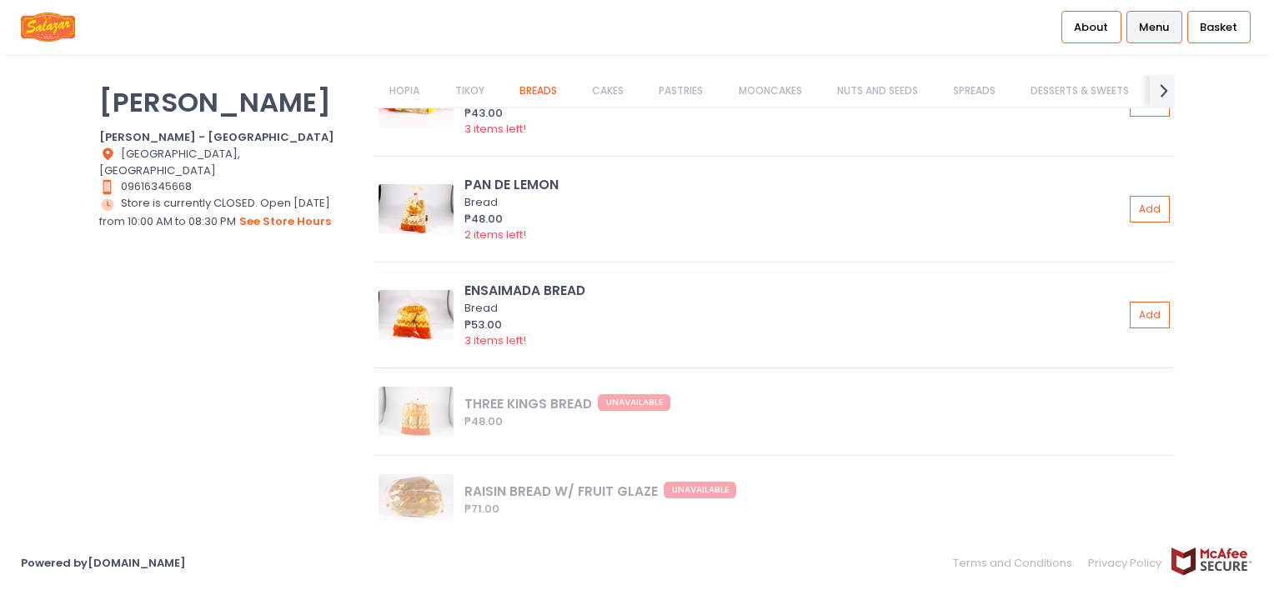
click at [398, 327] on img at bounding box center [416, 315] width 75 height 50
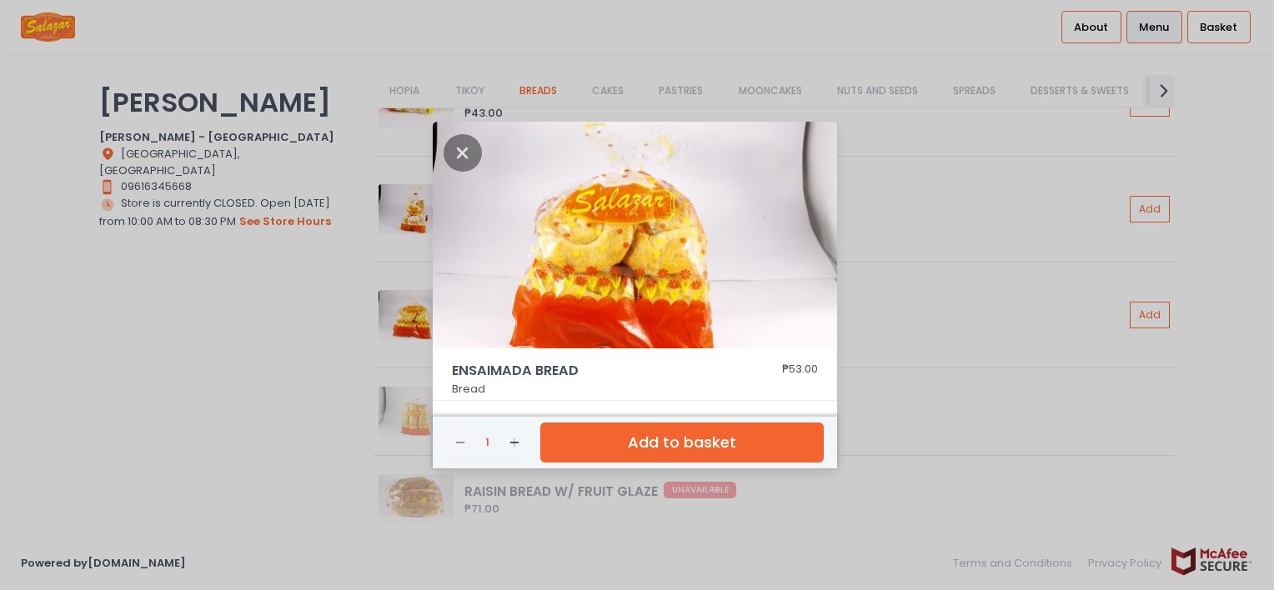
click at [314, 343] on div "ENSAIMADA BREAD ₱53.00 Bread Remove Created with Sketch. 1 Add Created with Ske…" at bounding box center [637, 295] width 1274 height 590
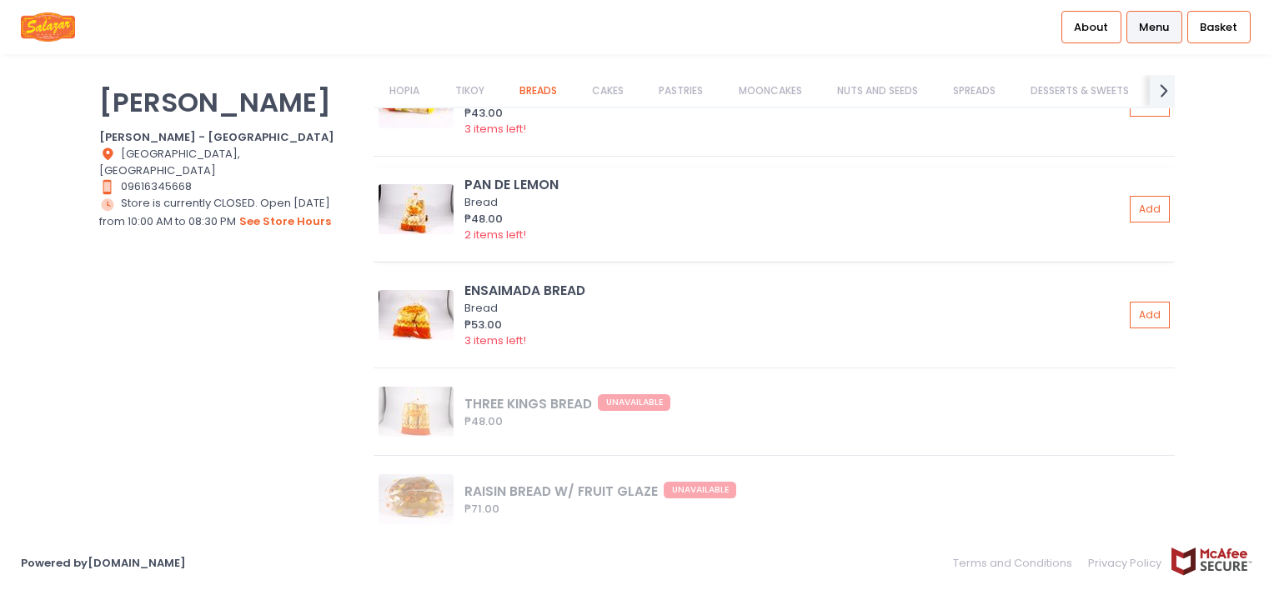
click at [417, 230] on img at bounding box center [416, 209] width 75 height 50
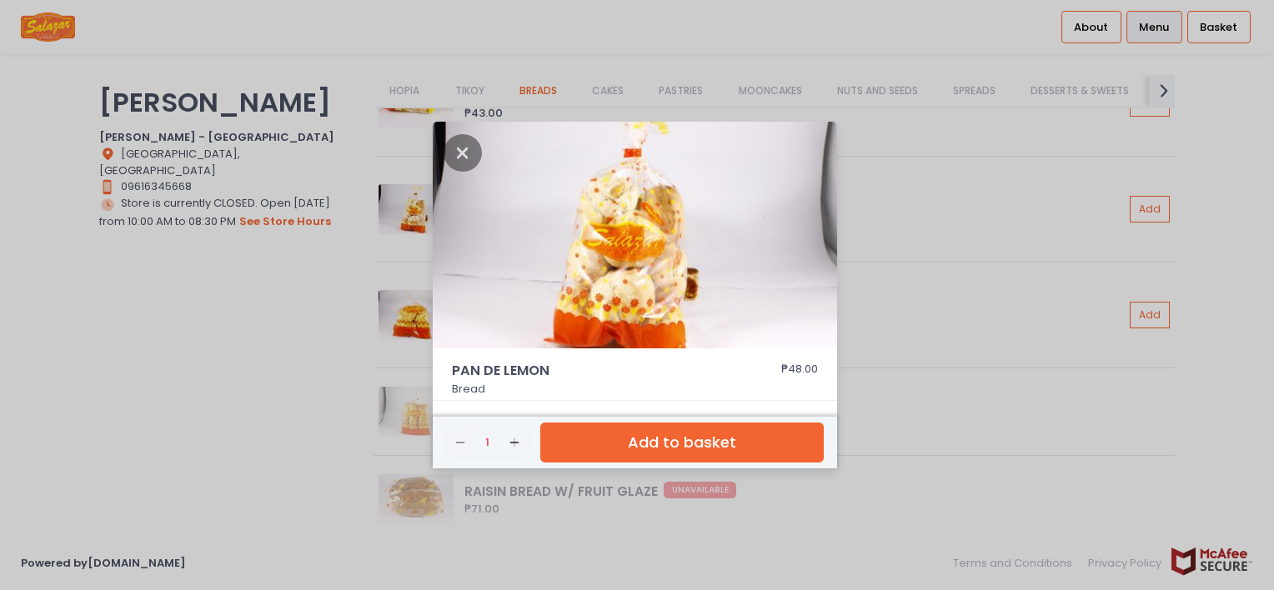
click at [324, 372] on div "PAN DE LEMON ₱48.00 Bread Remove Created with Sketch. 1 Add Created with Sketch…" at bounding box center [637, 295] width 1274 height 590
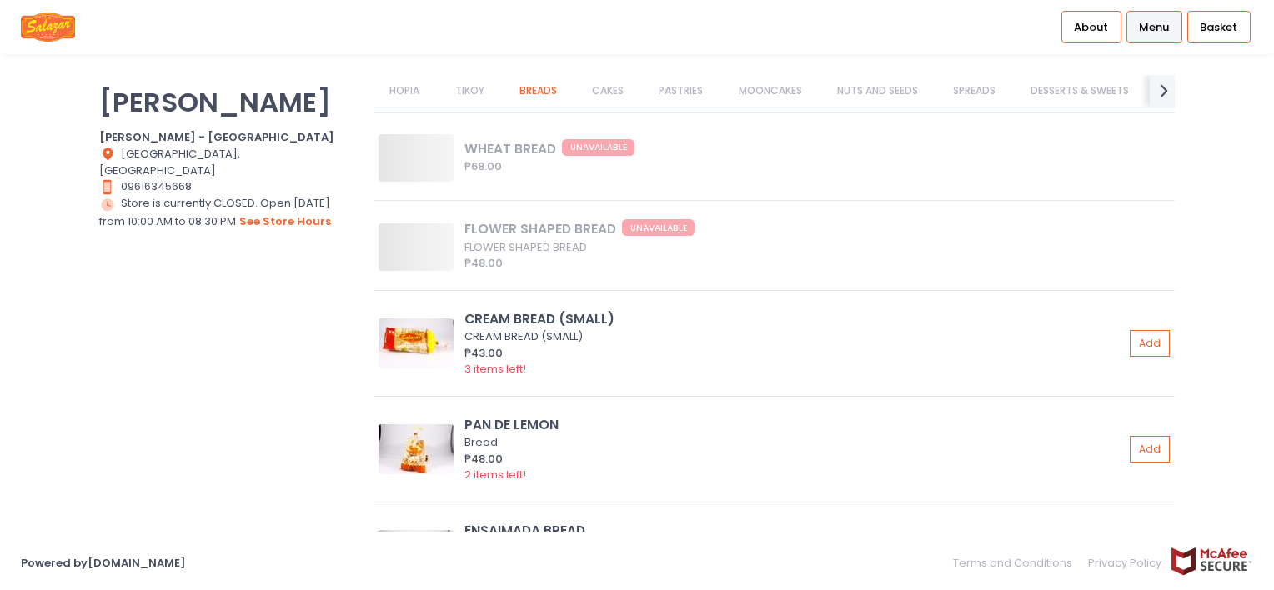
scroll to position [3332, 0]
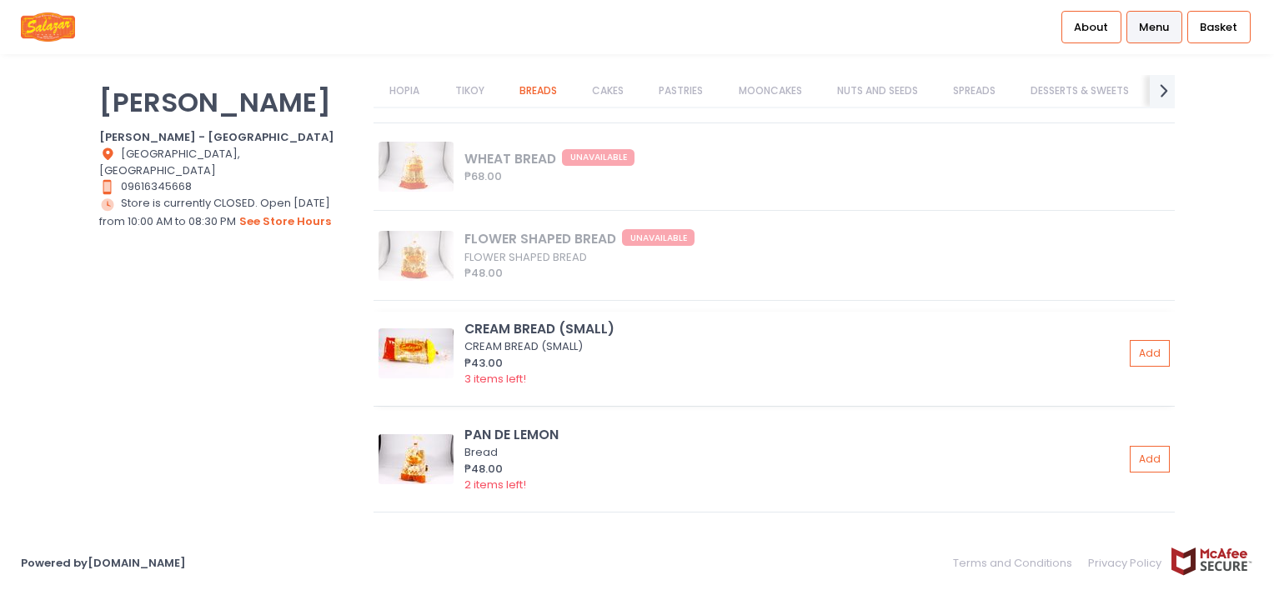
click at [422, 360] on img at bounding box center [416, 354] width 75 height 50
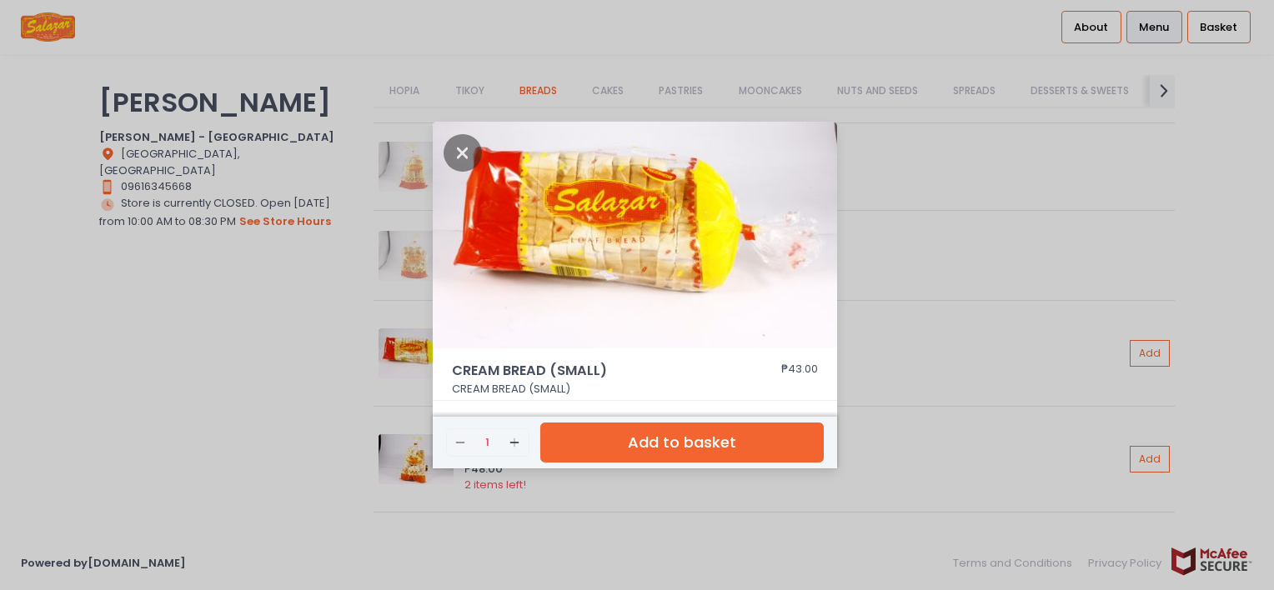
click at [295, 372] on div "CREAM BREAD (SMALL) ₱43.00 CREAM BREAD (SMALL) Remove Created with Sketch. 1 Ad…" at bounding box center [637, 295] width 1274 height 590
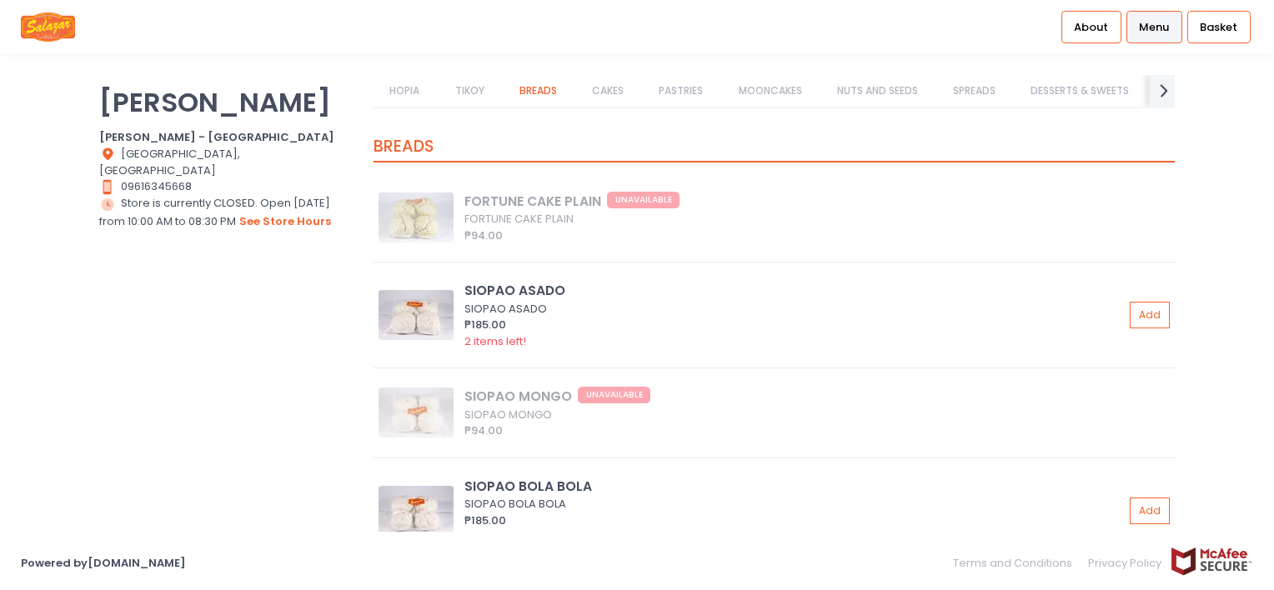
scroll to position [2332, 0]
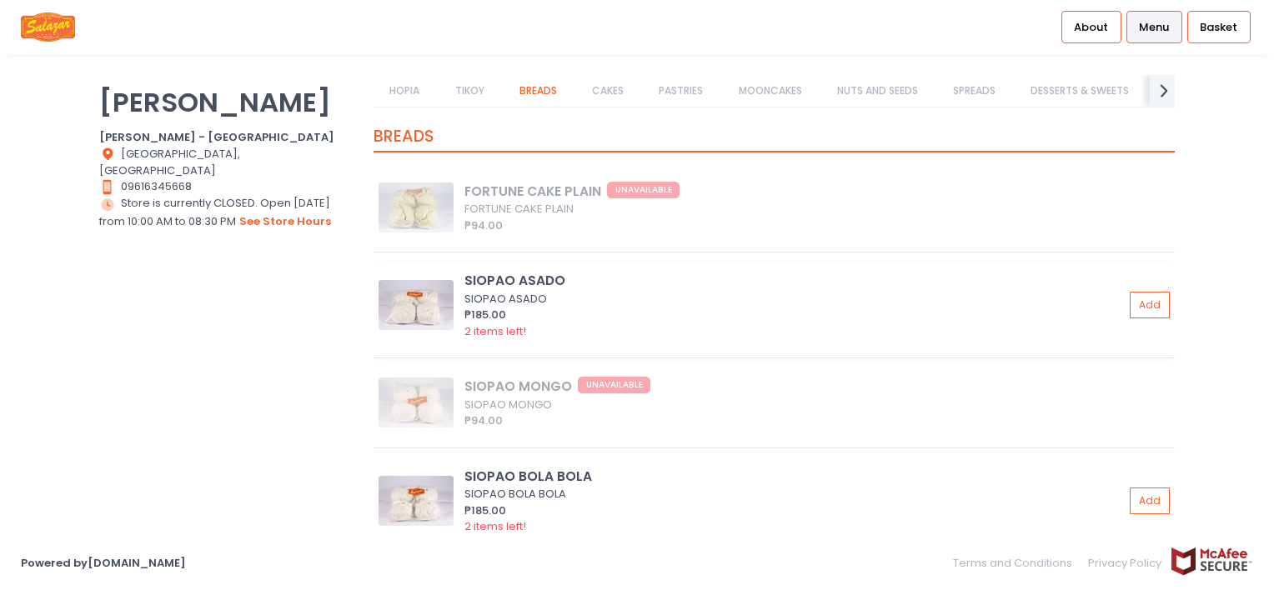
click at [417, 307] on img at bounding box center [416, 305] width 75 height 50
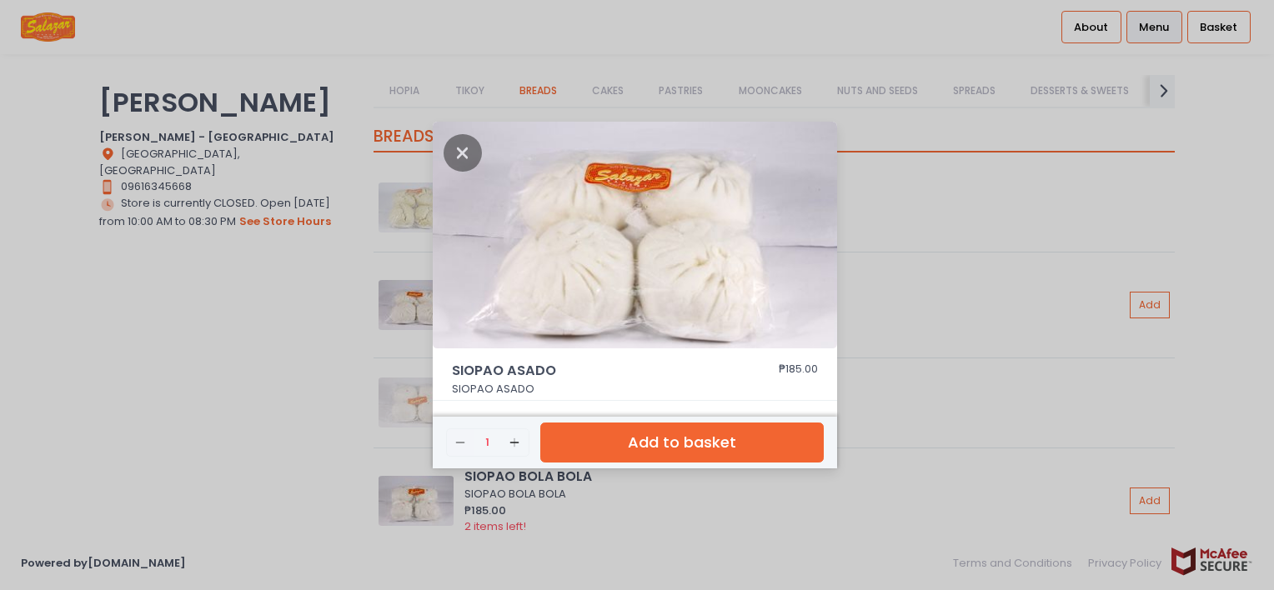
click at [294, 335] on div "SIOPAO ASADO ₱185.00 SIOPAO ASADO Remove Created with Sketch. 1 Add Created wit…" at bounding box center [637, 295] width 1274 height 590
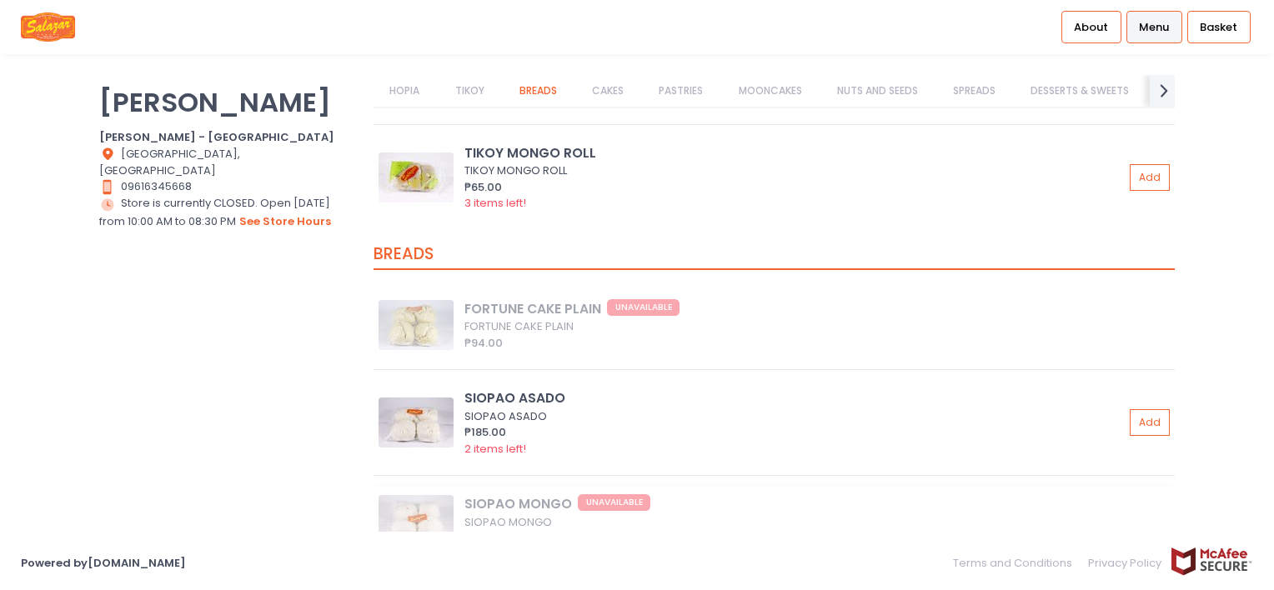
scroll to position [2165, 0]
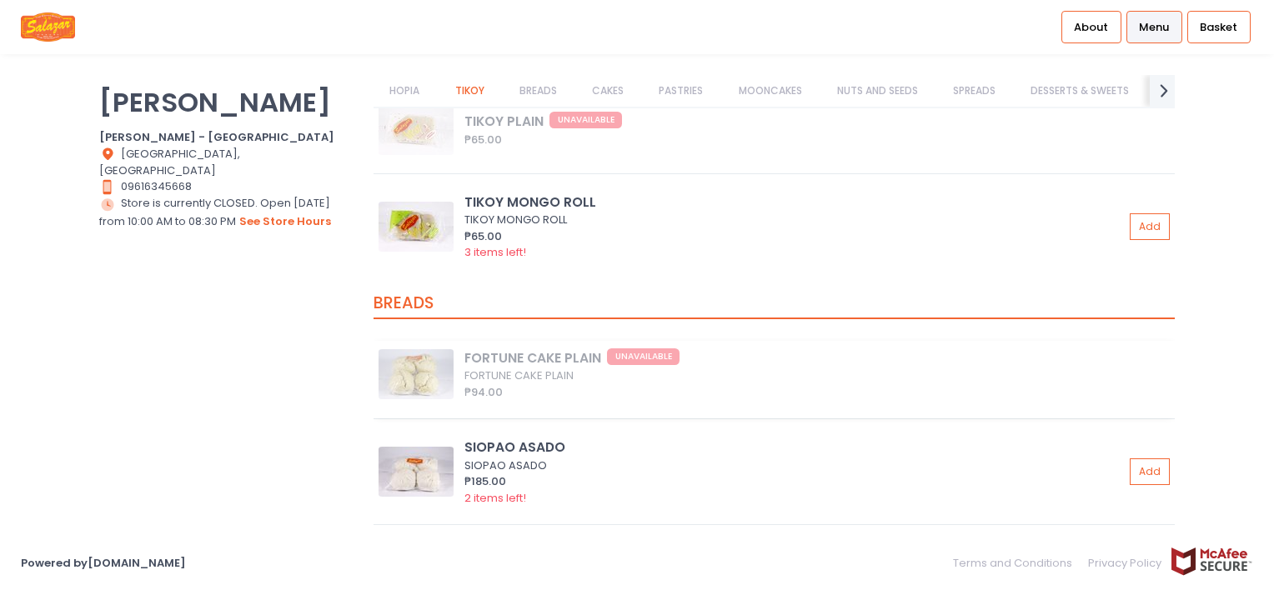
click at [432, 380] on div "FORTUNE CAKE PLAIN UNAVAILABLE FORTUNE CAKE PLAIN ₱94.00" at bounding box center [774, 380] width 801 height 78
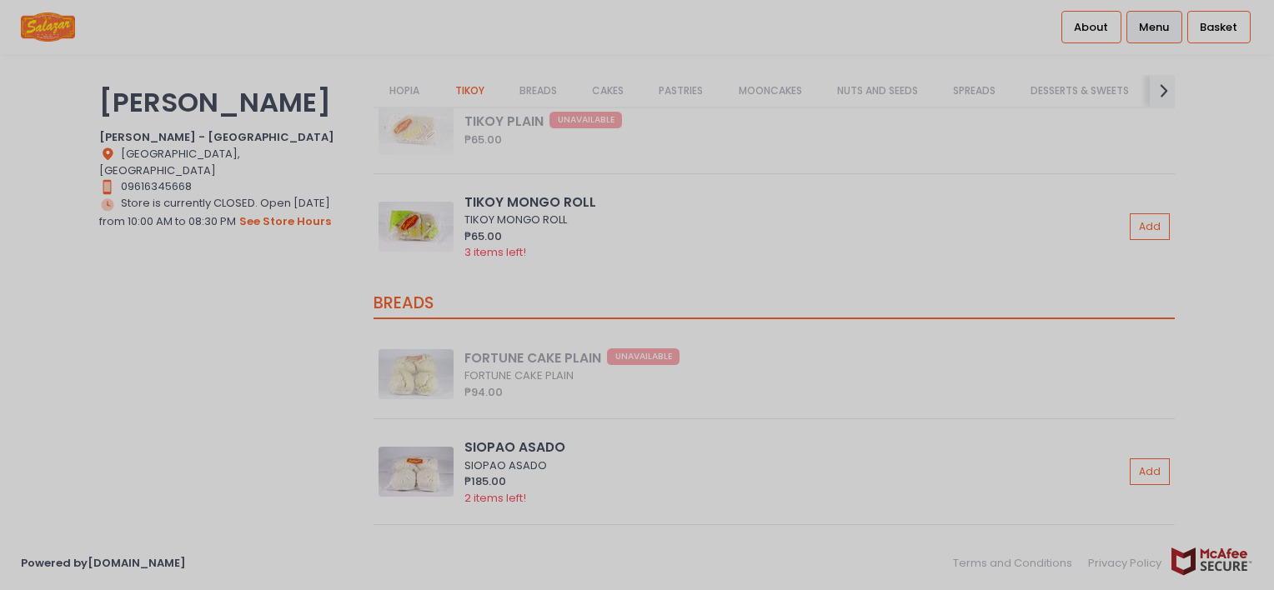
click at [319, 384] on div at bounding box center [637, 295] width 1274 height 590
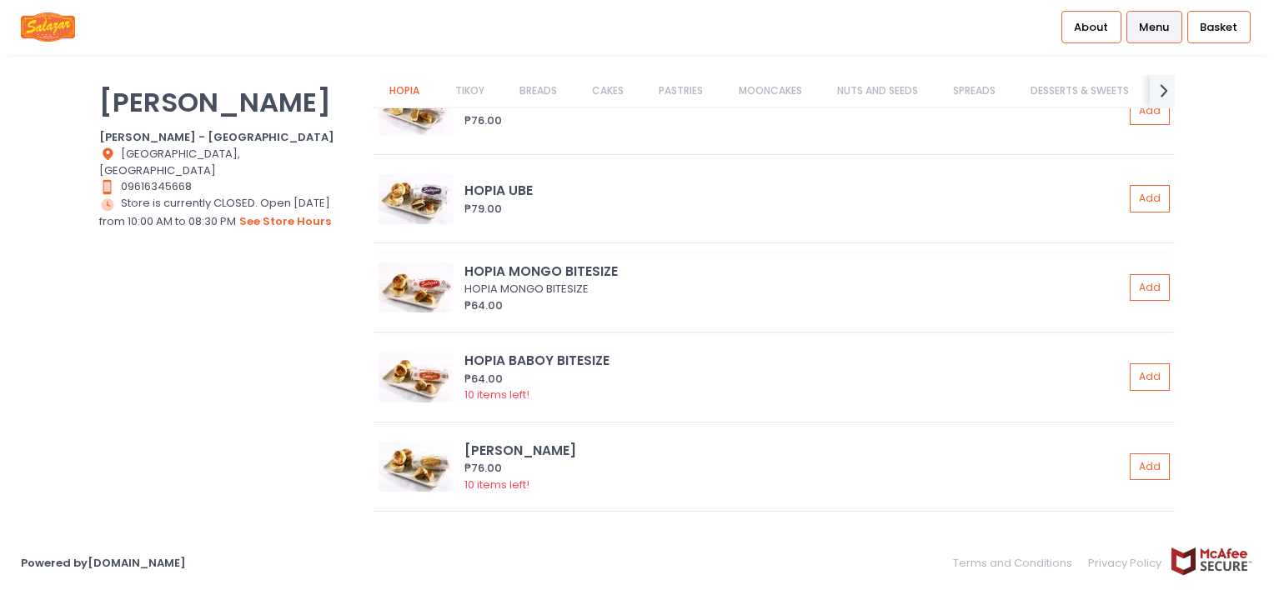
scroll to position [83, 0]
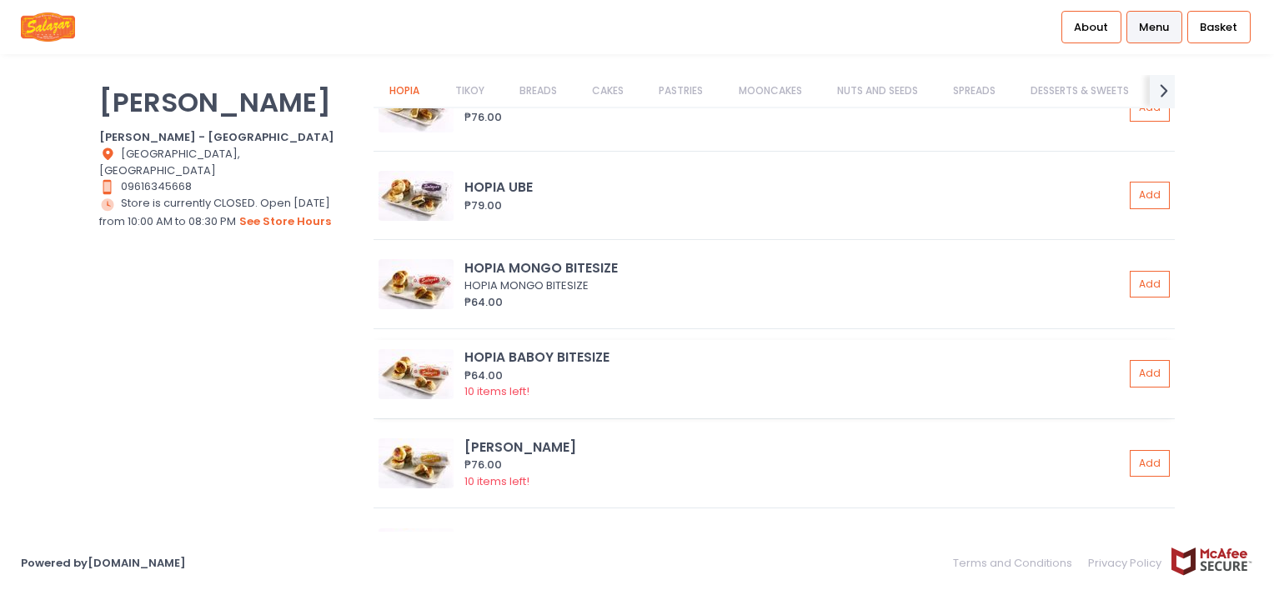
click at [385, 369] on img at bounding box center [416, 374] width 75 height 50
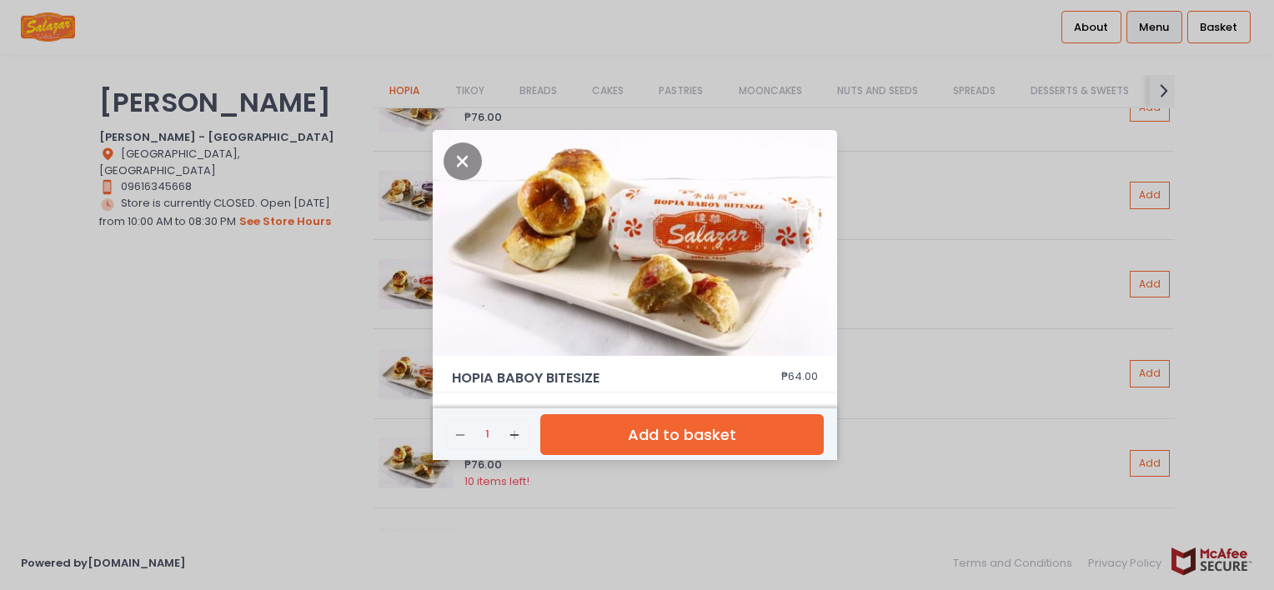
click at [280, 374] on div "HOPIA BABOY BITESIZE ₱64.00 Remove Created with Sketch. 1 Add Created with Sket…" at bounding box center [637, 295] width 1274 height 590
